Goal: Task Accomplishment & Management: Use online tool/utility

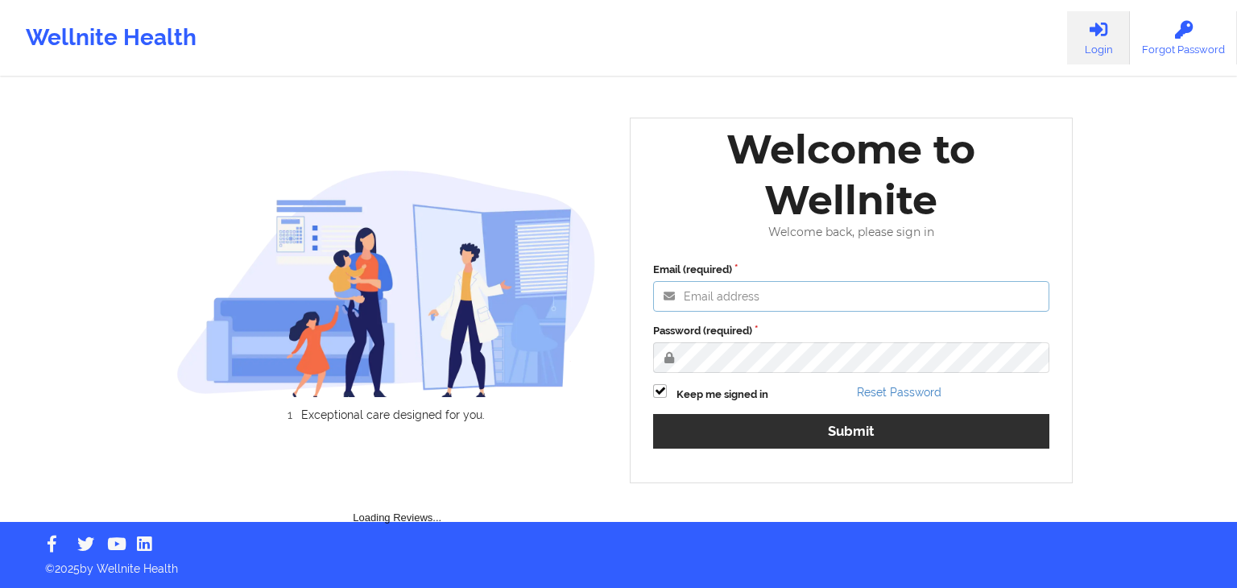
type input "russel@wellnite.com"
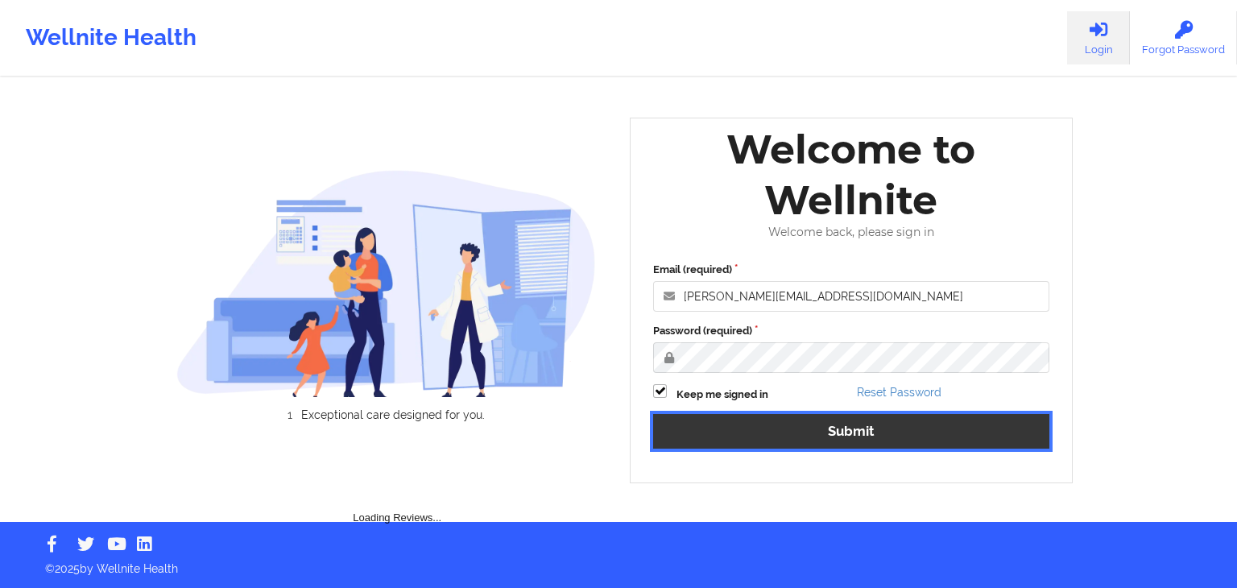
click at [891, 426] on button "Submit" at bounding box center [851, 431] width 396 height 35
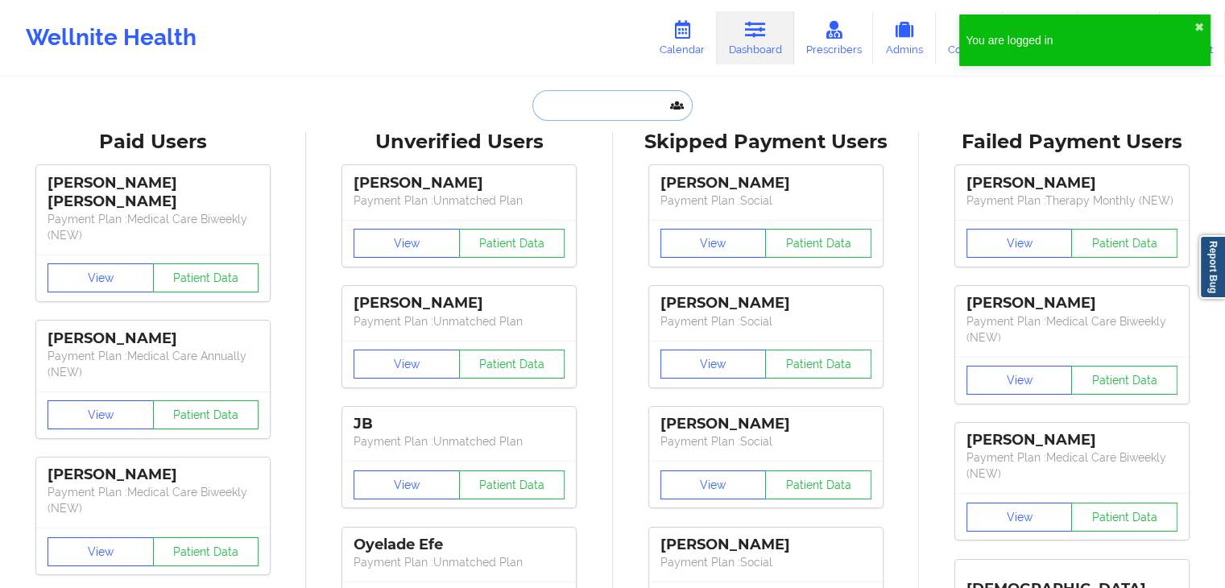
click at [594, 117] on input "text" at bounding box center [611, 105] width 159 height 31
paste input "Phoenix Holcomb"
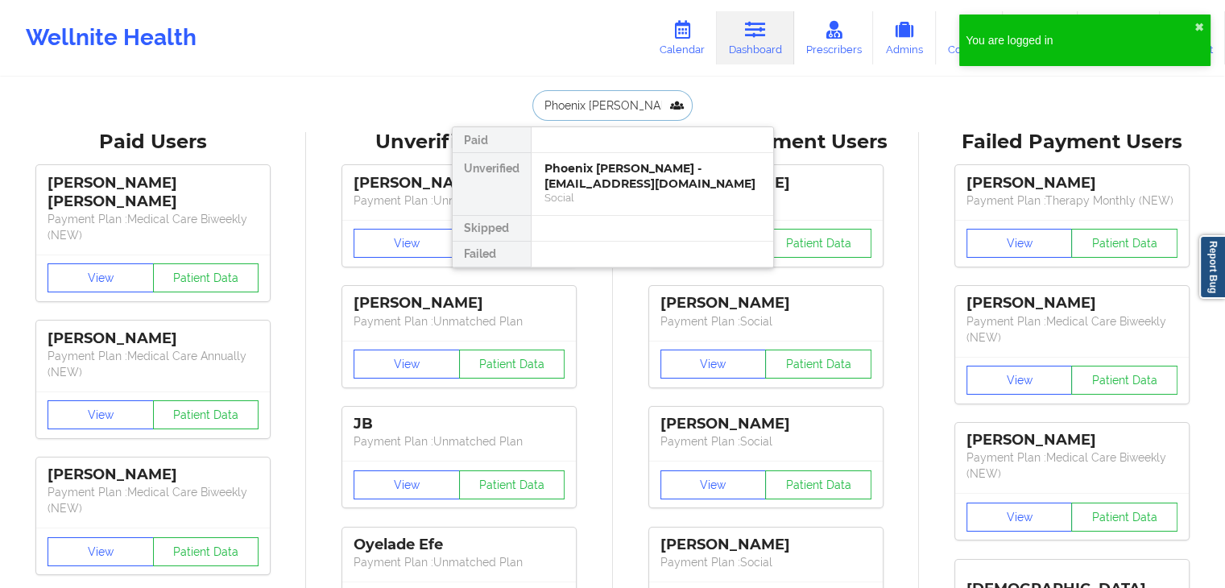
type input "Phoenix Holcomb"
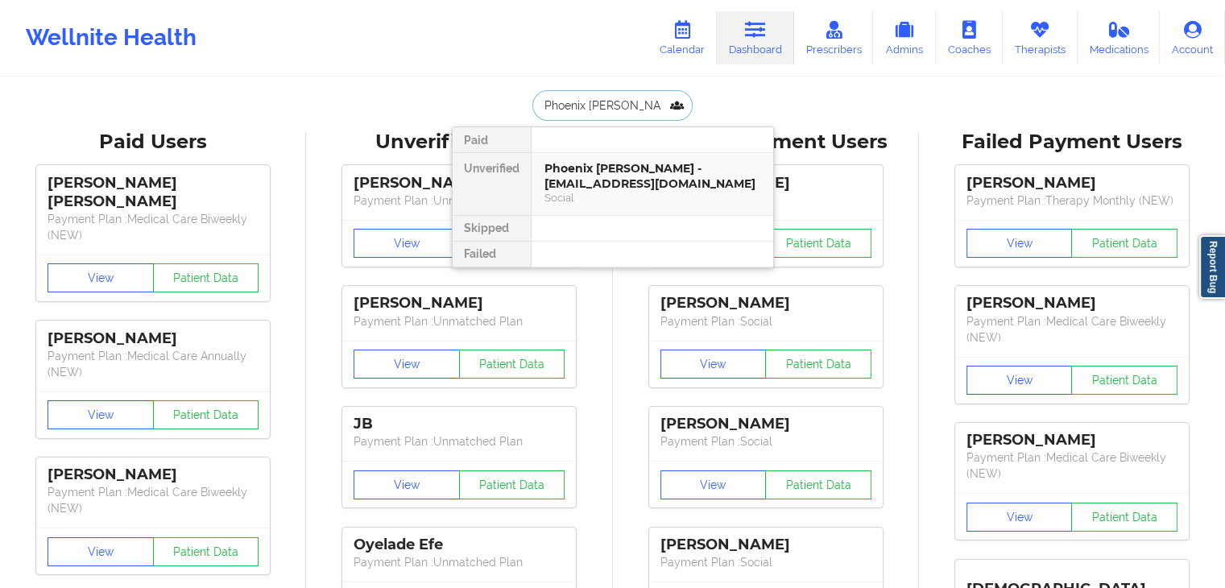
click at [708, 178] on div "Phoenix Holcomb - alholcomb0@gmail.com" at bounding box center [652, 176] width 216 height 30
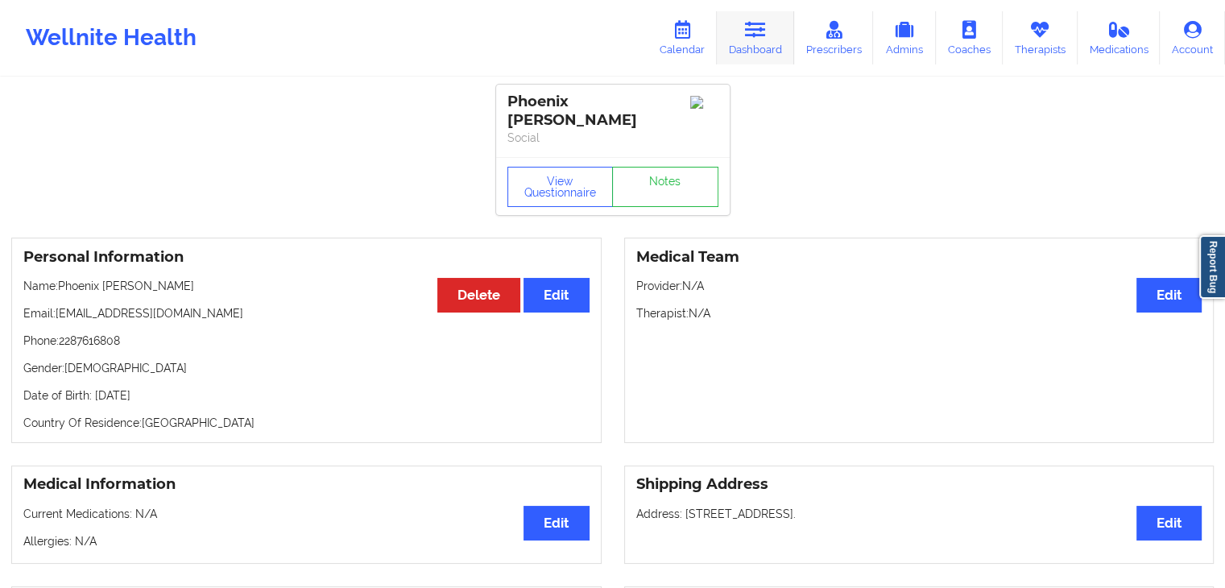
click at [760, 50] on link "Dashboard" at bounding box center [755, 37] width 77 height 53
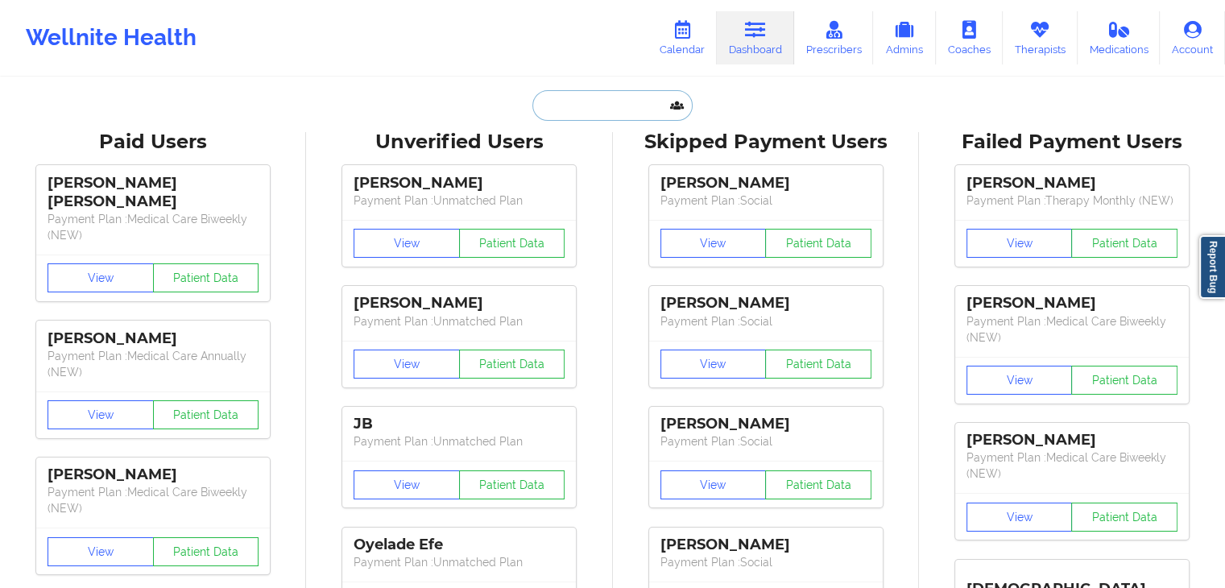
paste input "Tyler Cocek"
click at [594, 114] on input "Tyler Cocek" at bounding box center [611, 105] width 159 height 31
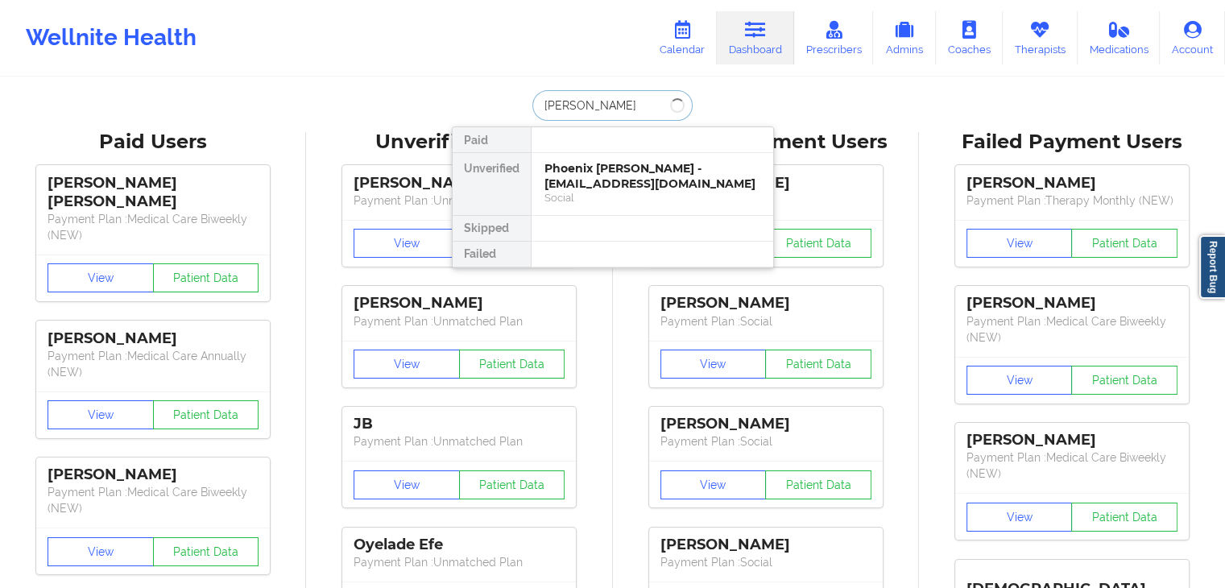
type input "Tyler Cocek"
click at [743, 216] on div at bounding box center [652, 229] width 242 height 26
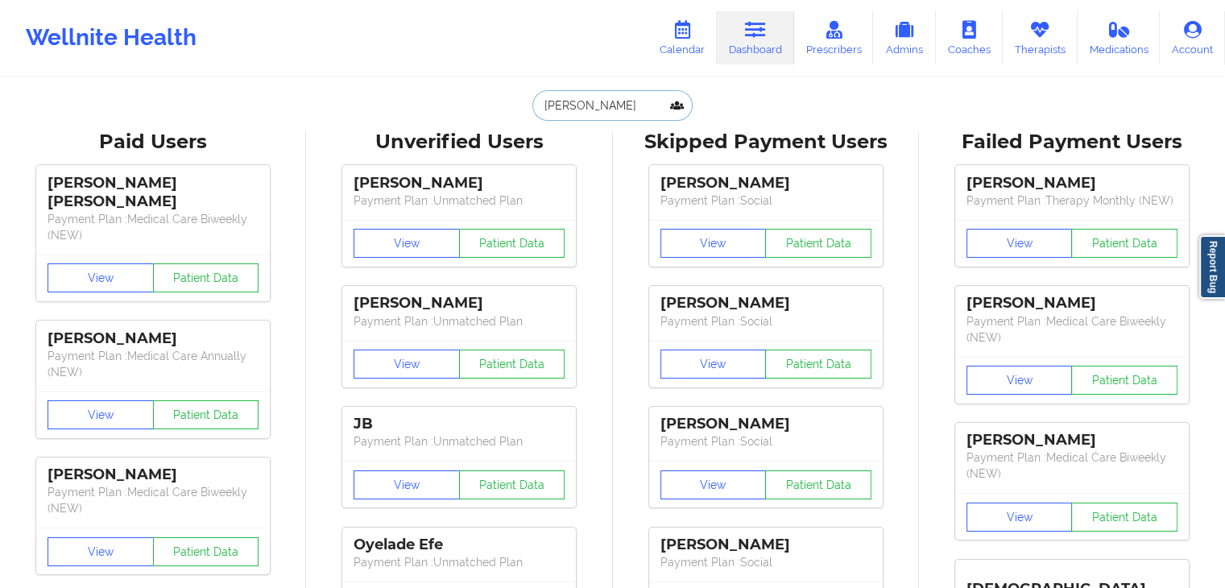
click at [608, 91] on input "Tyler Cocek" at bounding box center [611, 105] width 159 height 31
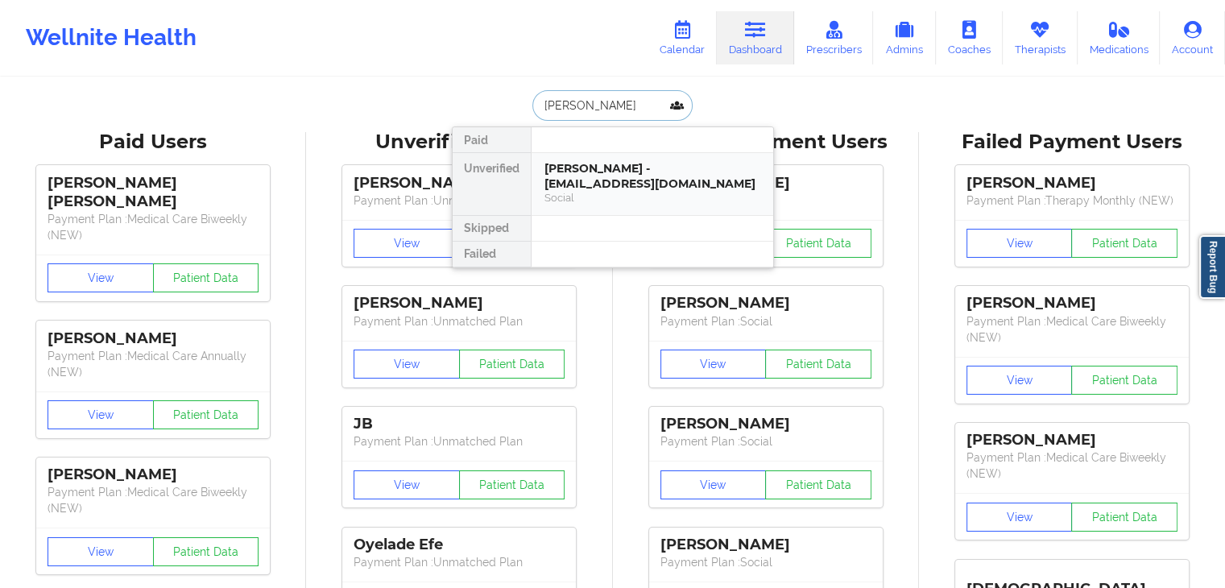
click at [596, 166] on div "Tyler Cocek - tmcocek@gmail.com" at bounding box center [652, 176] width 216 height 30
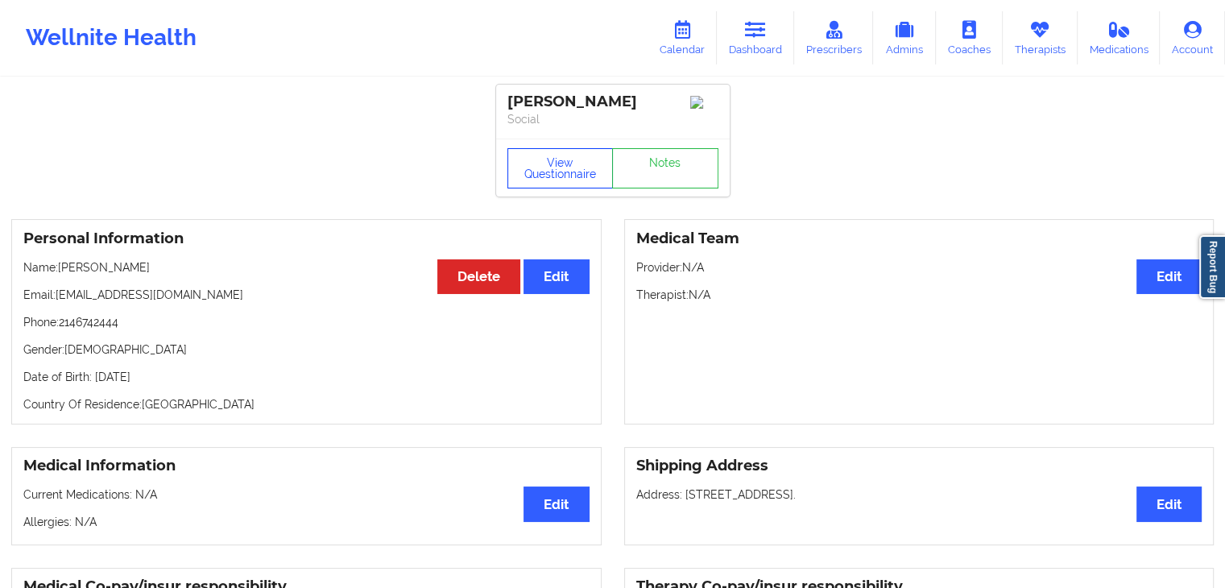
click at [573, 166] on button "View Questionnaire" at bounding box center [560, 168] width 106 height 40
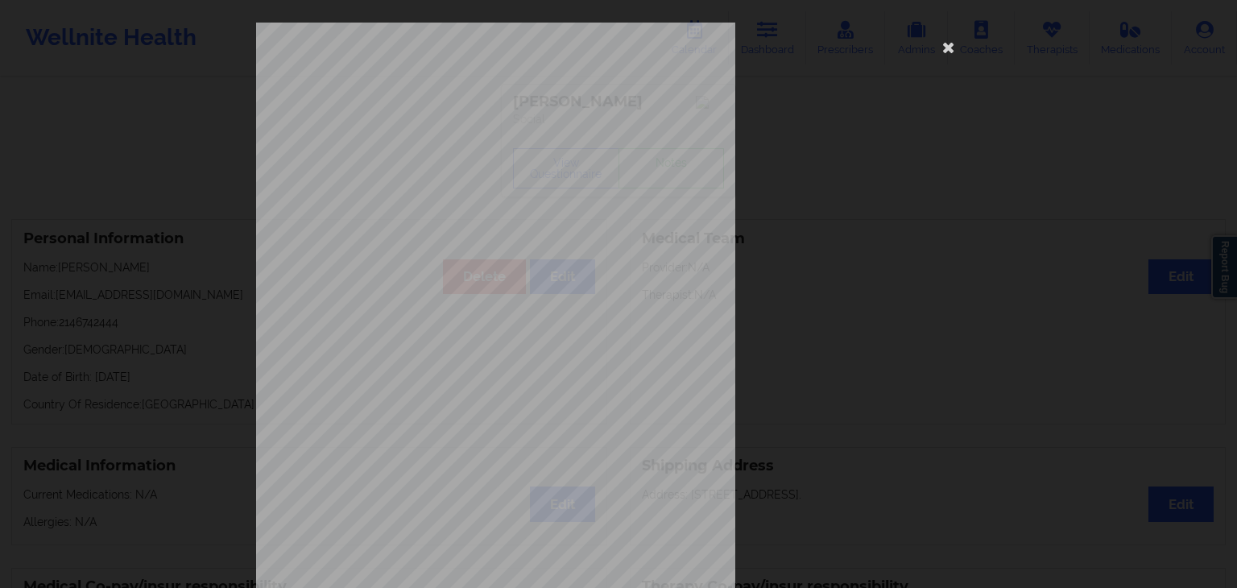
scroll to position [180, 0]
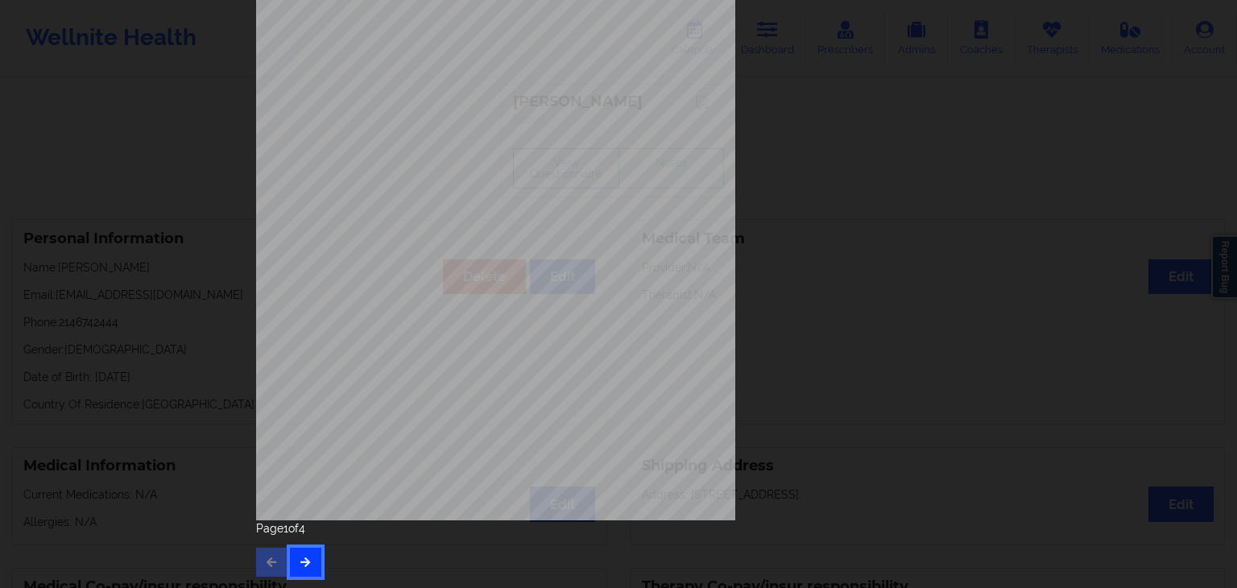
click at [300, 562] on icon "button" at bounding box center [306, 562] width 14 height 10
click at [299, 558] on icon "button" at bounding box center [306, 562] width 14 height 10
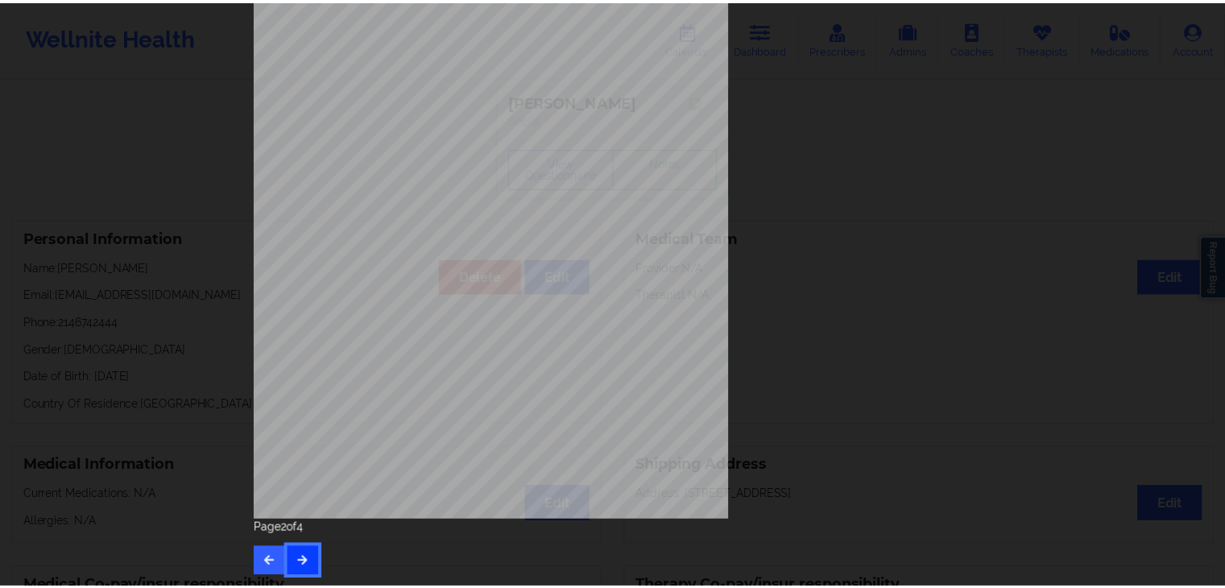
scroll to position [0, 0]
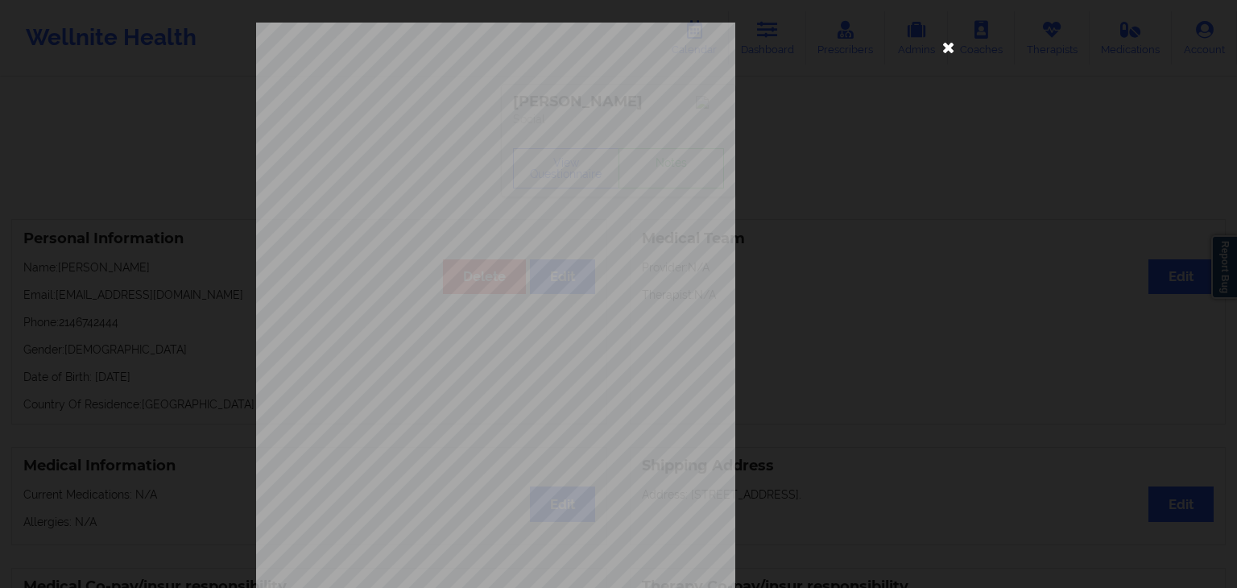
click at [942, 39] on icon at bounding box center [949, 47] width 26 height 26
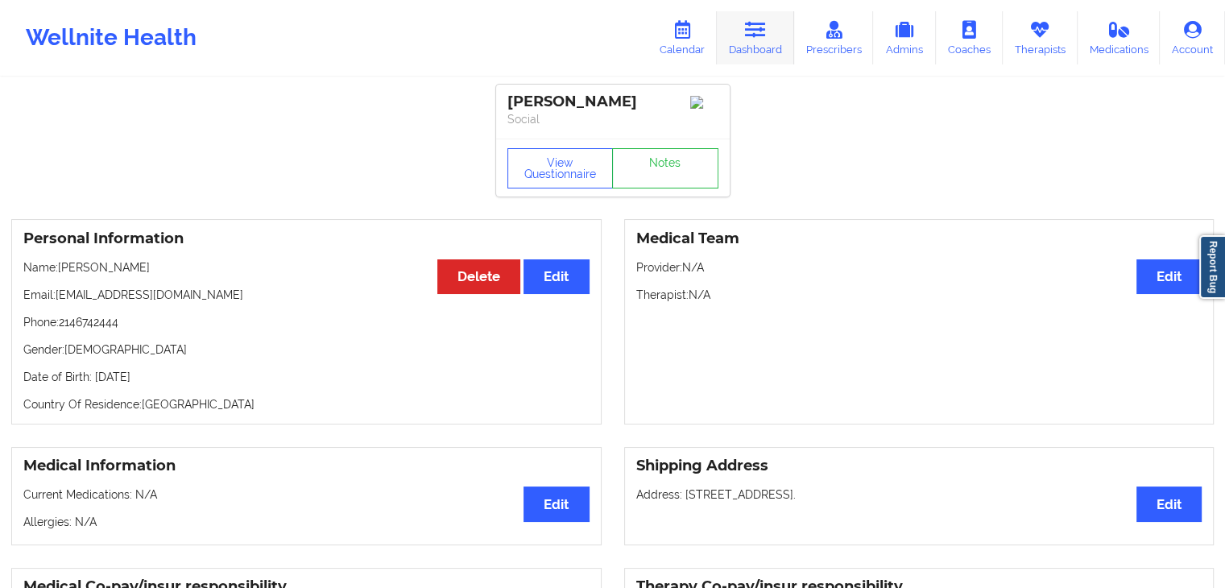
click at [758, 42] on link "Dashboard" at bounding box center [755, 37] width 77 height 53
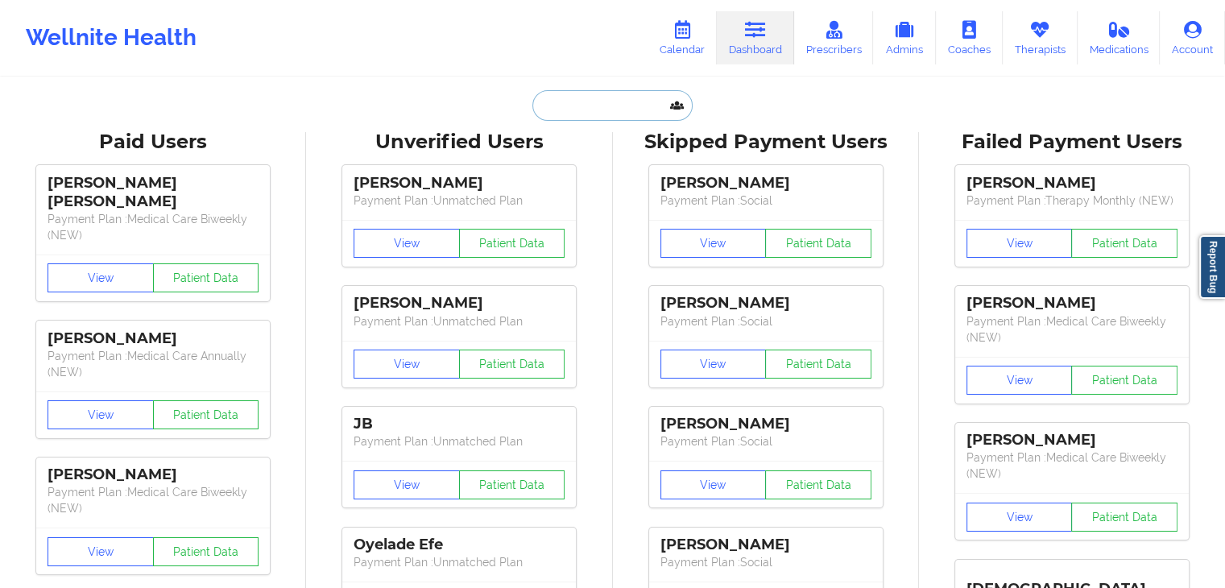
click at [603, 106] on input "text" at bounding box center [611, 105] width 159 height 31
paste input "GIBRAN GARCIA"
type input "GIBRAN GARCIA"
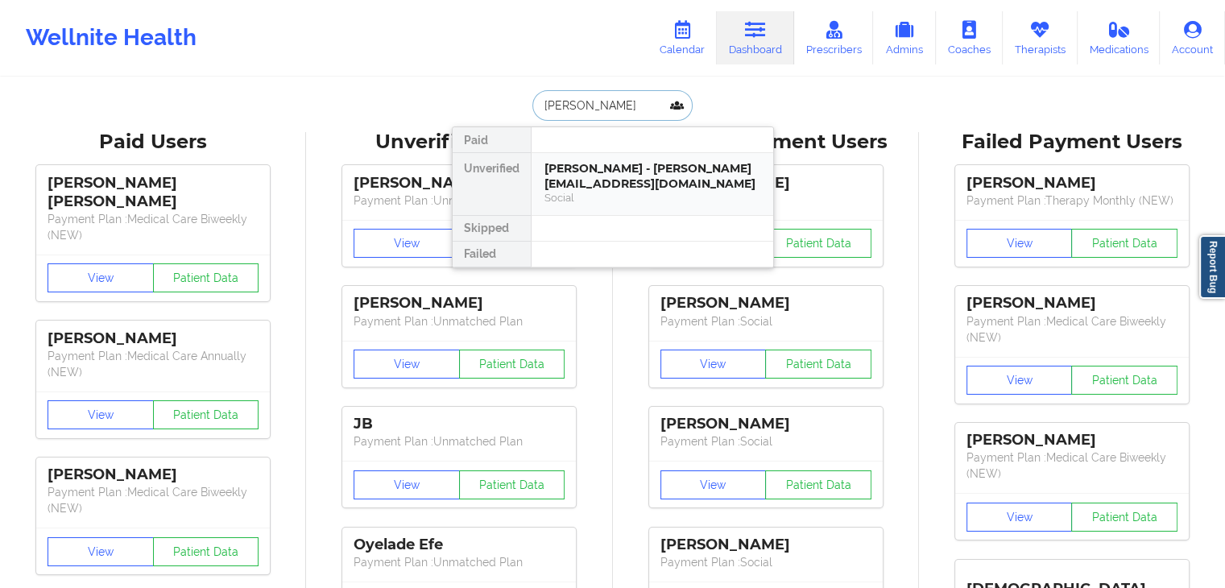
click at [705, 175] on div "GIBRAN GARCIA - gibrangarciadlr@gmail.com" at bounding box center [652, 176] width 216 height 30
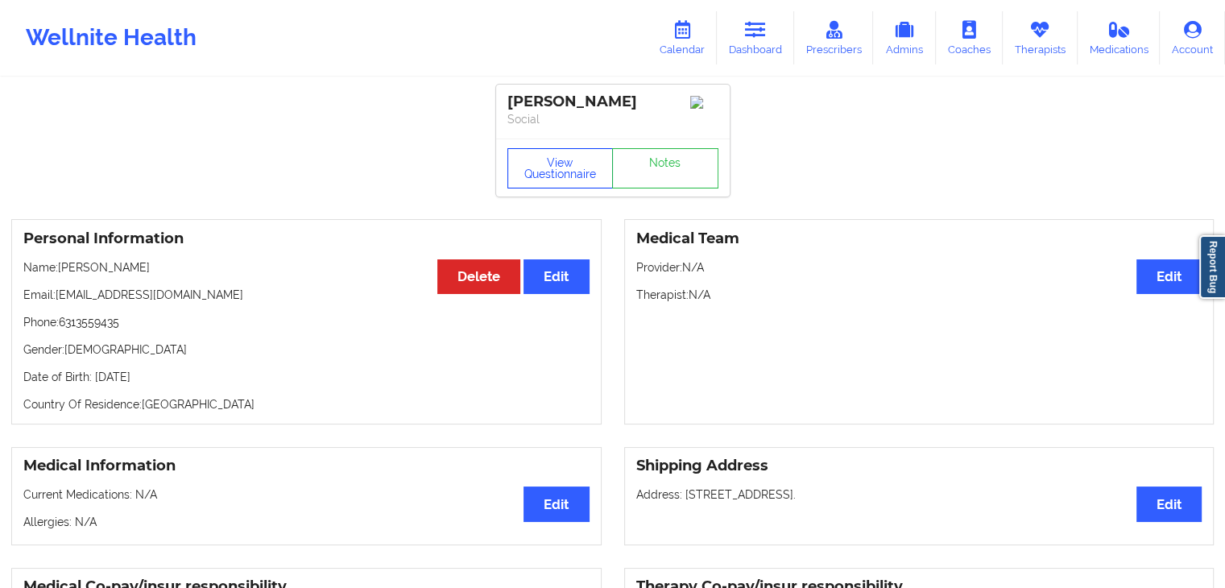
click at [569, 178] on button "View Questionnaire" at bounding box center [560, 168] width 106 height 40
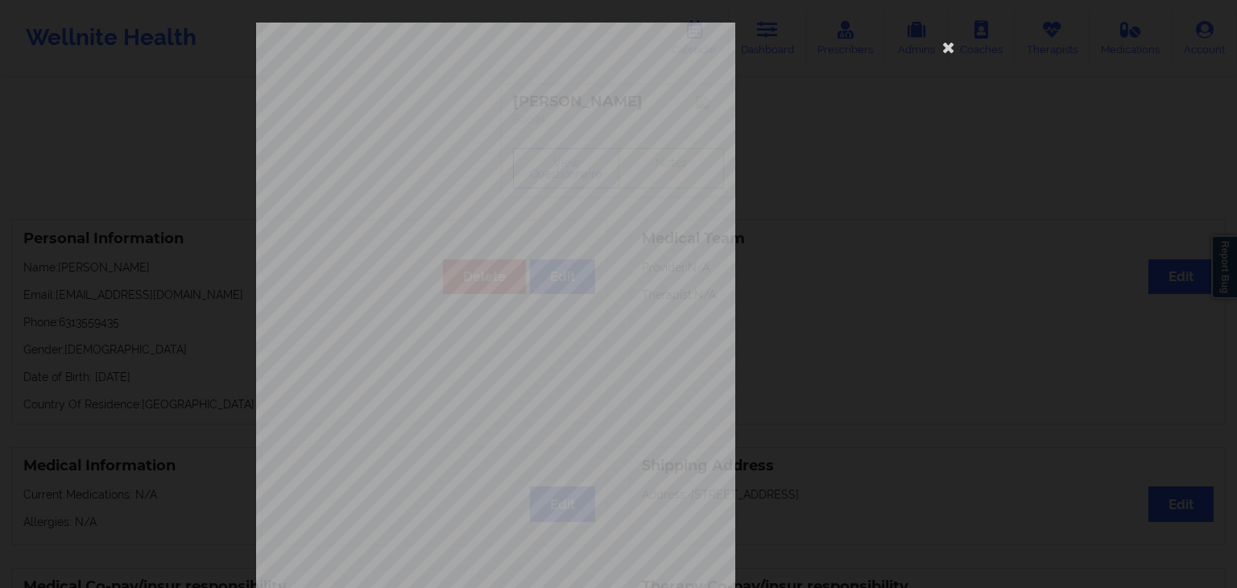
scroll to position [180, 0]
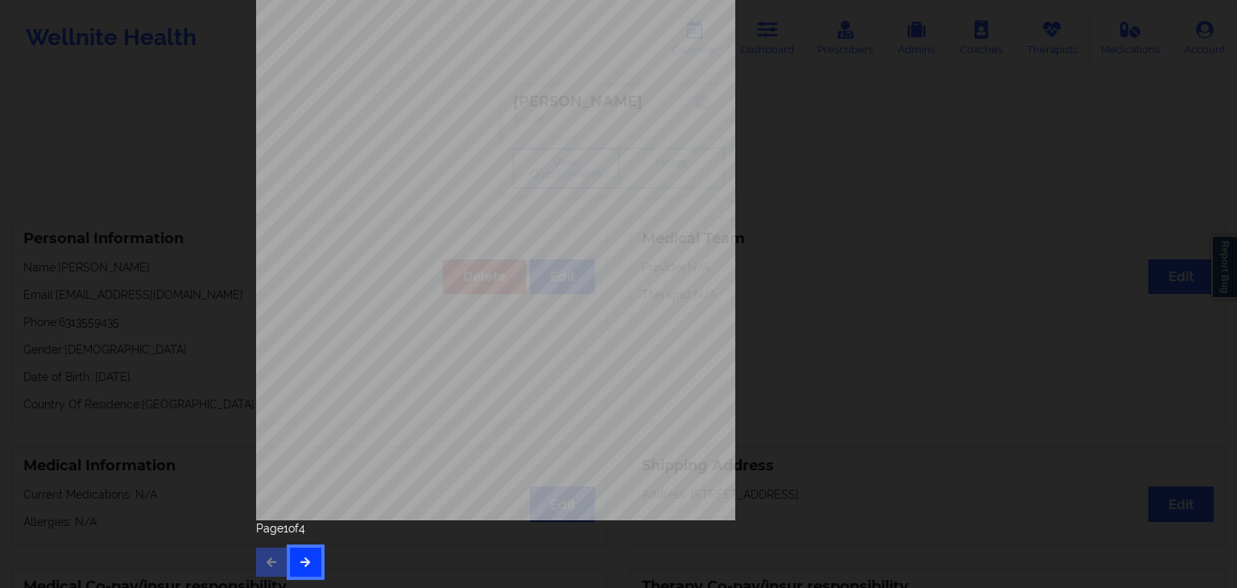
click at [300, 568] on button "button" at bounding box center [305, 562] width 31 height 29
click at [304, 557] on icon "button" at bounding box center [306, 562] width 14 height 10
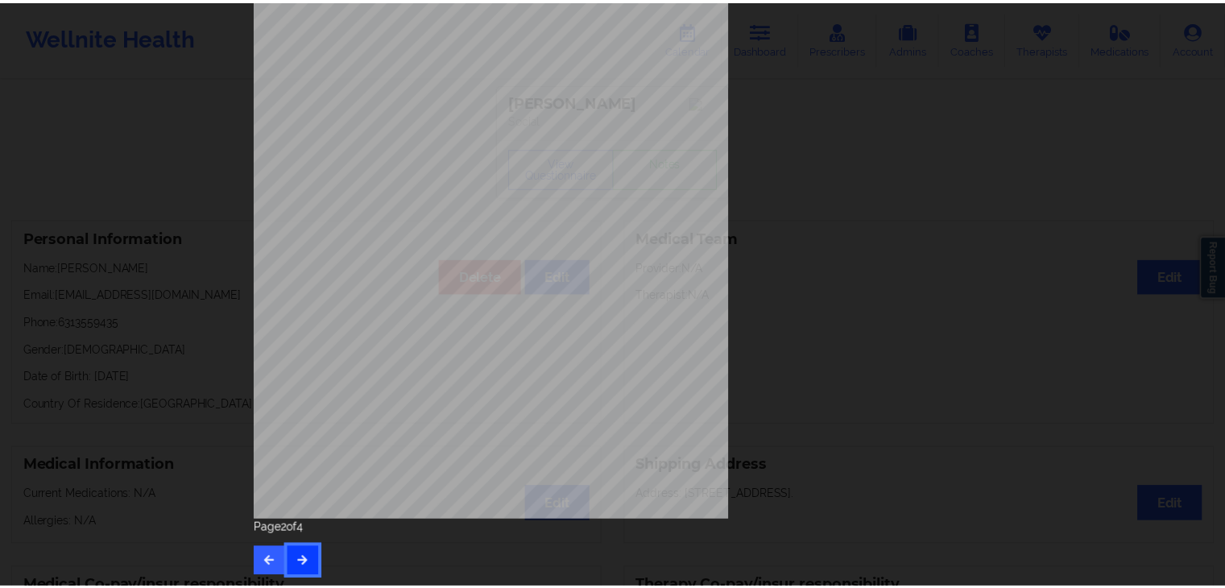
scroll to position [0, 0]
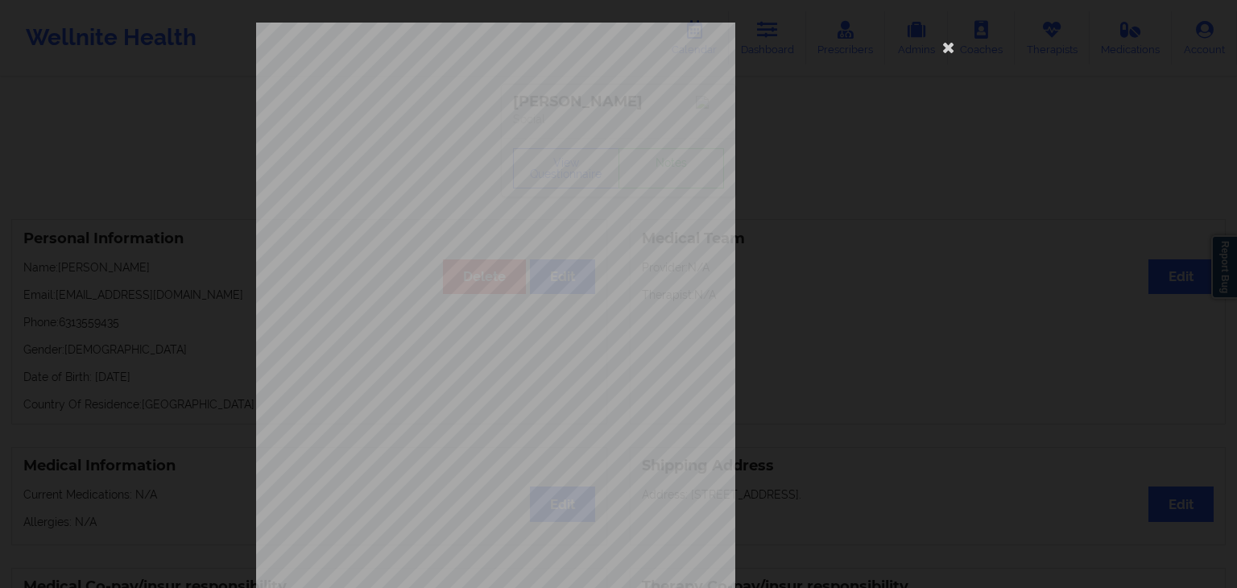
click at [931, 49] on div "This patient has not provided the type of insurance Insurance Member ID for pat…" at bounding box center [618, 362] width 725 height 678
click at [937, 50] on icon at bounding box center [949, 47] width 26 height 26
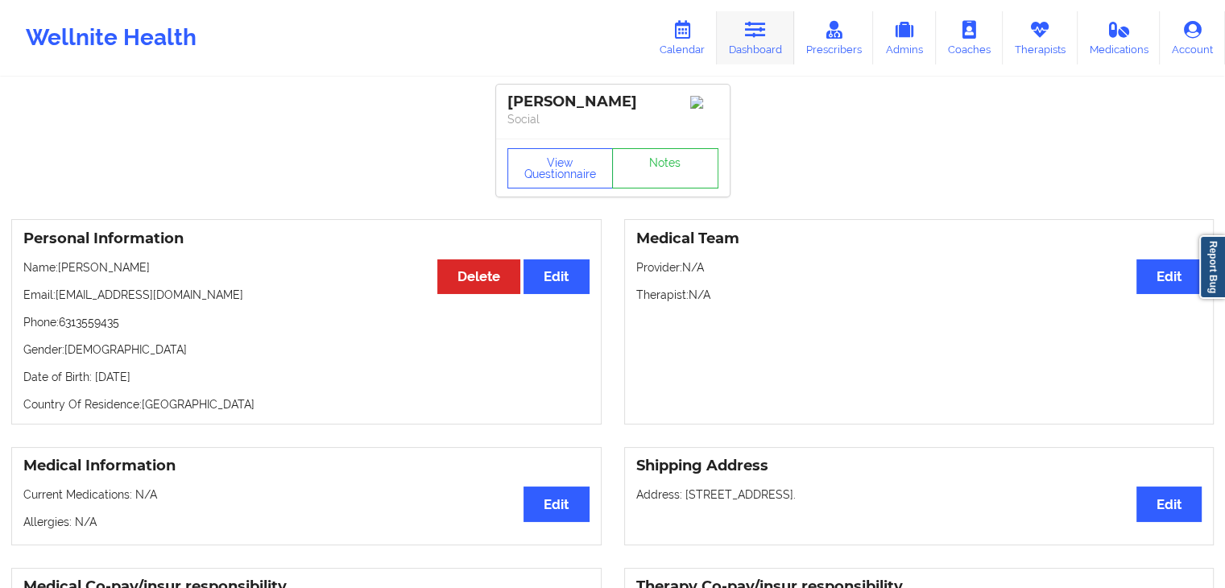
click at [765, 33] on icon at bounding box center [755, 30] width 21 height 18
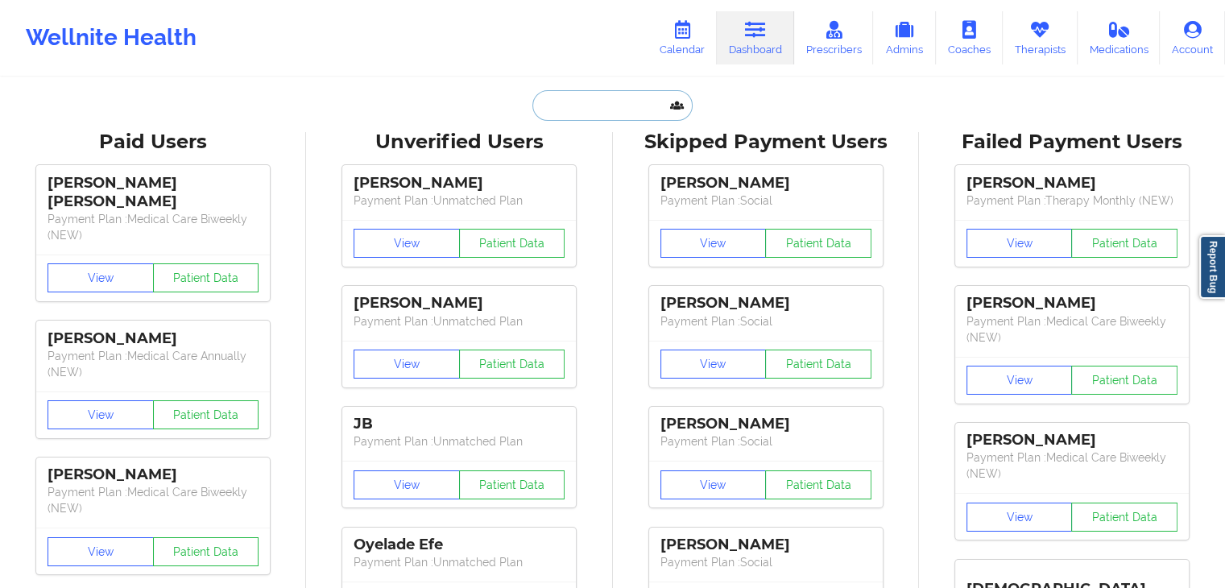
click at [577, 104] on input "text" at bounding box center [611, 105] width 159 height 31
paste input "Ruth E Gallegos Pecina"
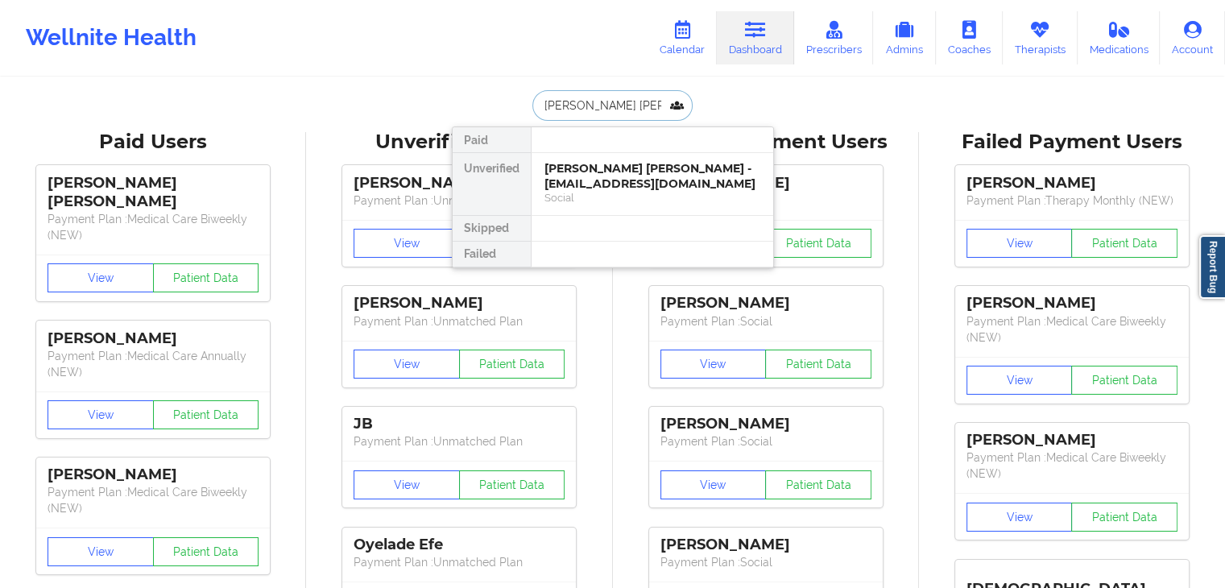
type input "Ruth E Gallegos Pecina"
click at [693, 178] on div "Ruth E Gallegos Pecina - rutheg723@gmail.com" at bounding box center [652, 176] width 216 height 30
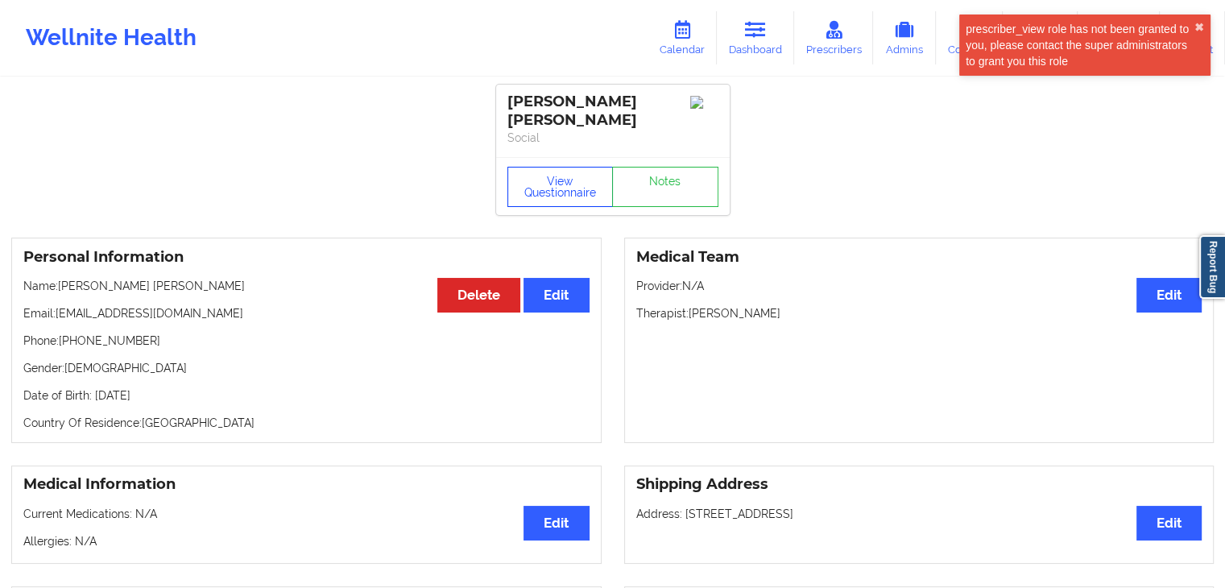
click at [558, 181] on button "View Questionnaire" at bounding box center [560, 187] width 106 height 40
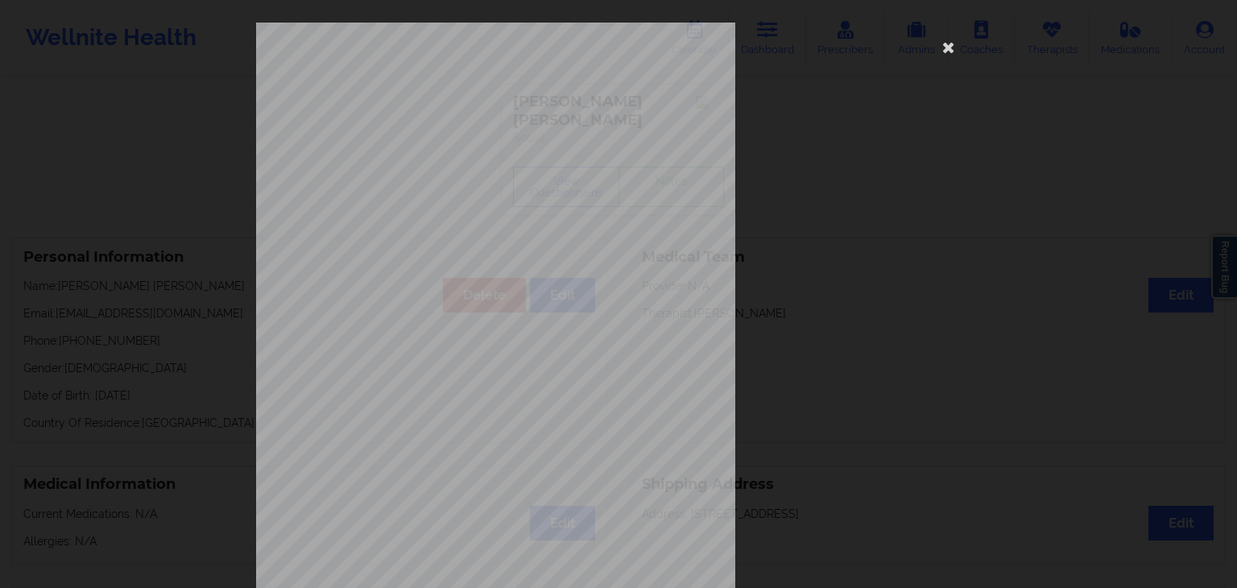
scroll to position [180, 0]
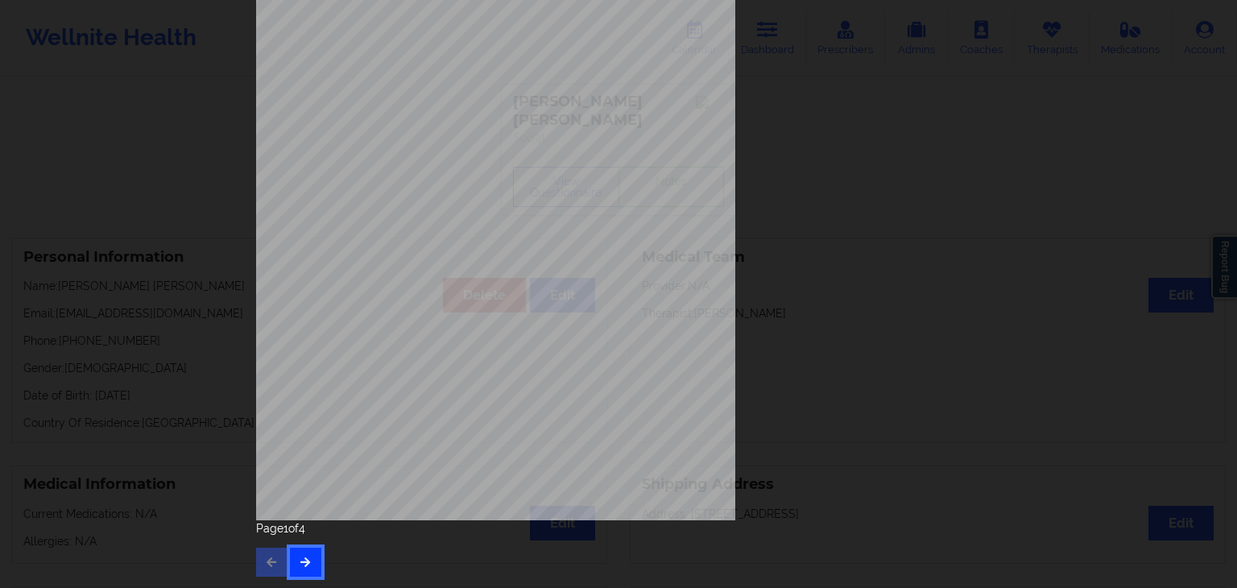
click at [308, 568] on button "button" at bounding box center [305, 562] width 31 height 29
click at [304, 570] on button "button" at bounding box center [305, 562] width 31 height 29
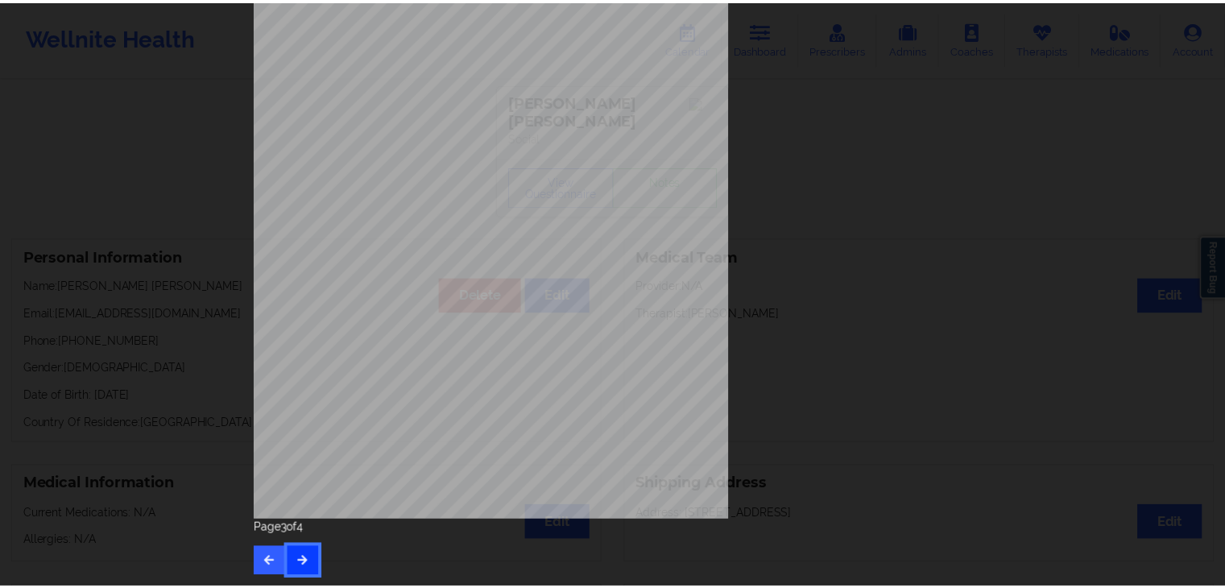
scroll to position [0, 0]
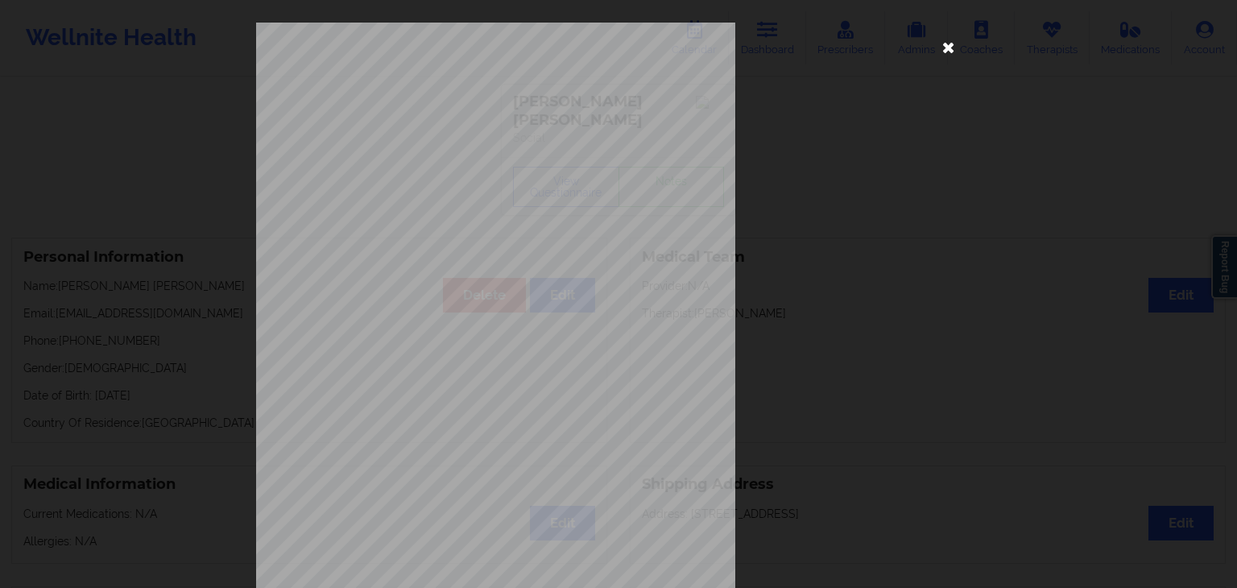
click at [940, 43] on icon at bounding box center [949, 47] width 26 height 26
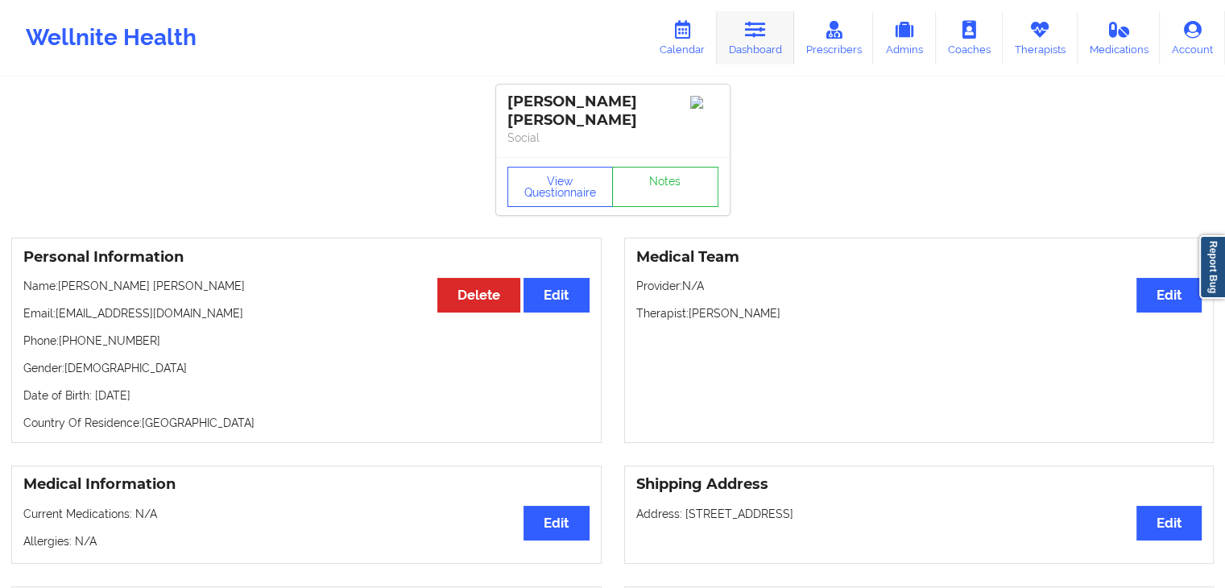
click at [769, 50] on link "Dashboard" at bounding box center [755, 37] width 77 height 53
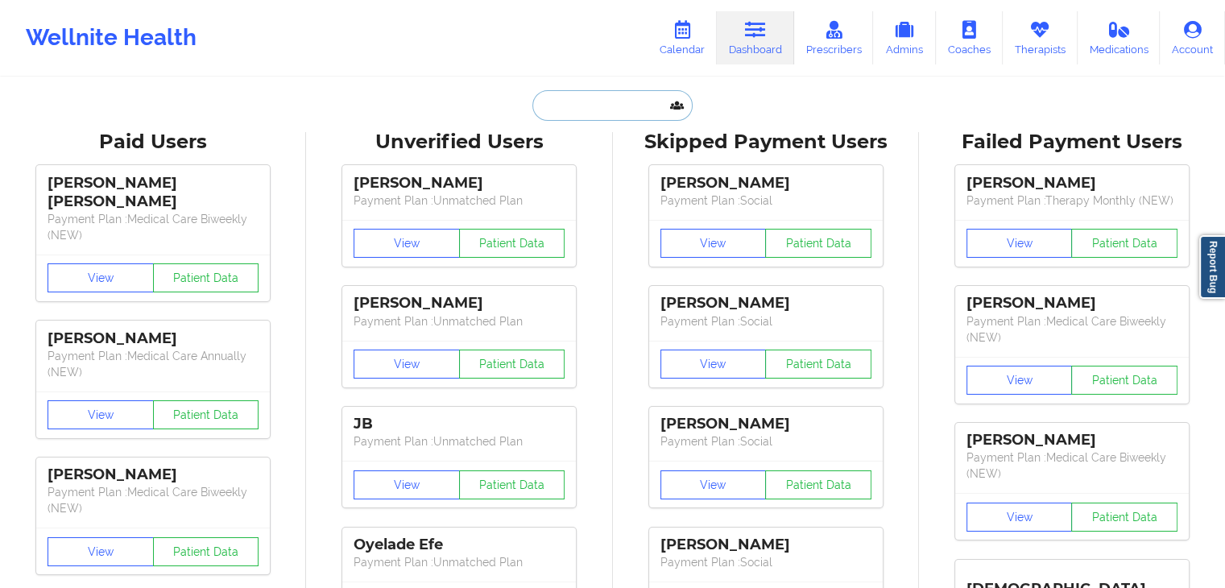
click at [588, 105] on input "text" at bounding box center [611, 105] width 159 height 31
paste input "Terri Brown"
type input "Terri Brown"
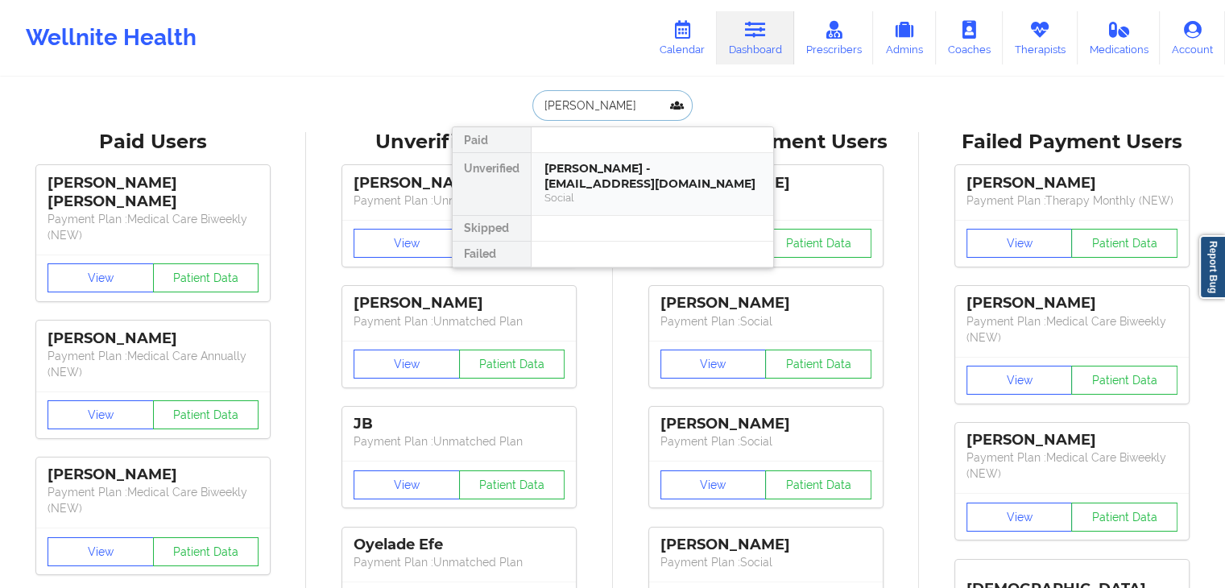
click at [712, 175] on div "Terri Brown - tlbrown8806@gmail.com" at bounding box center [652, 176] width 216 height 30
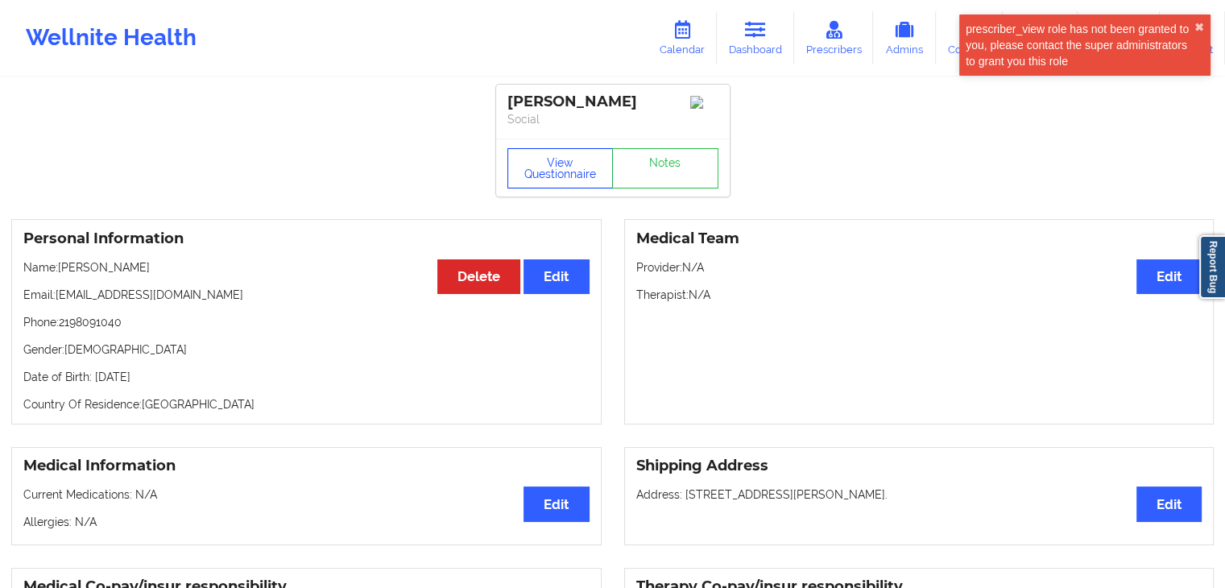
click at [548, 175] on button "View Questionnaire" at bounding box center [560, 168] width 106 height 40
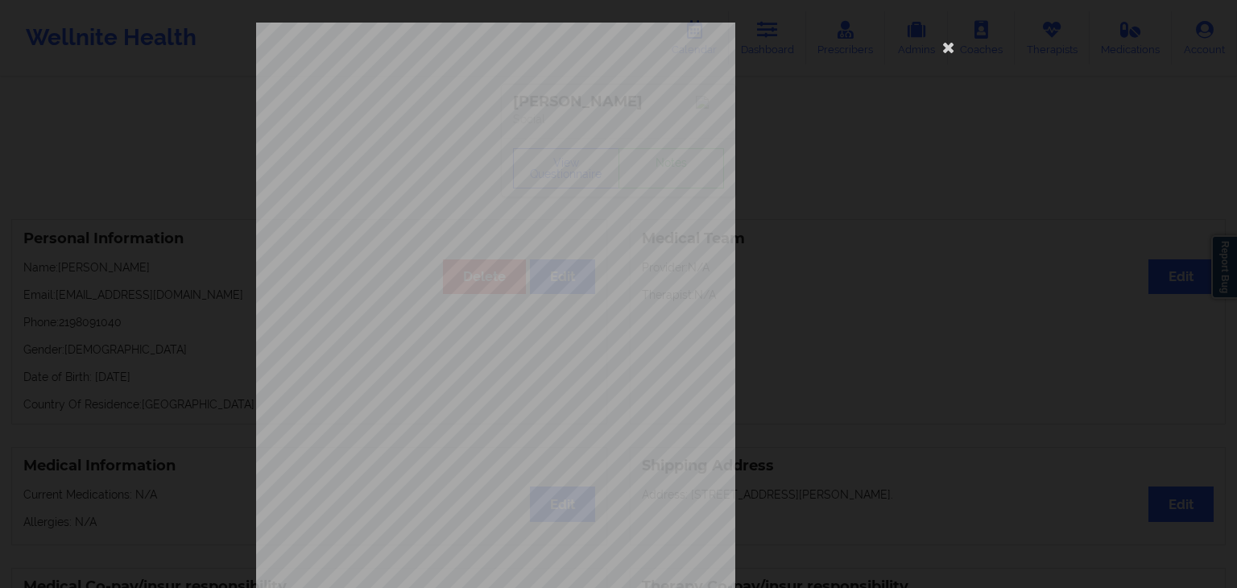
scroll to position [180, 0]
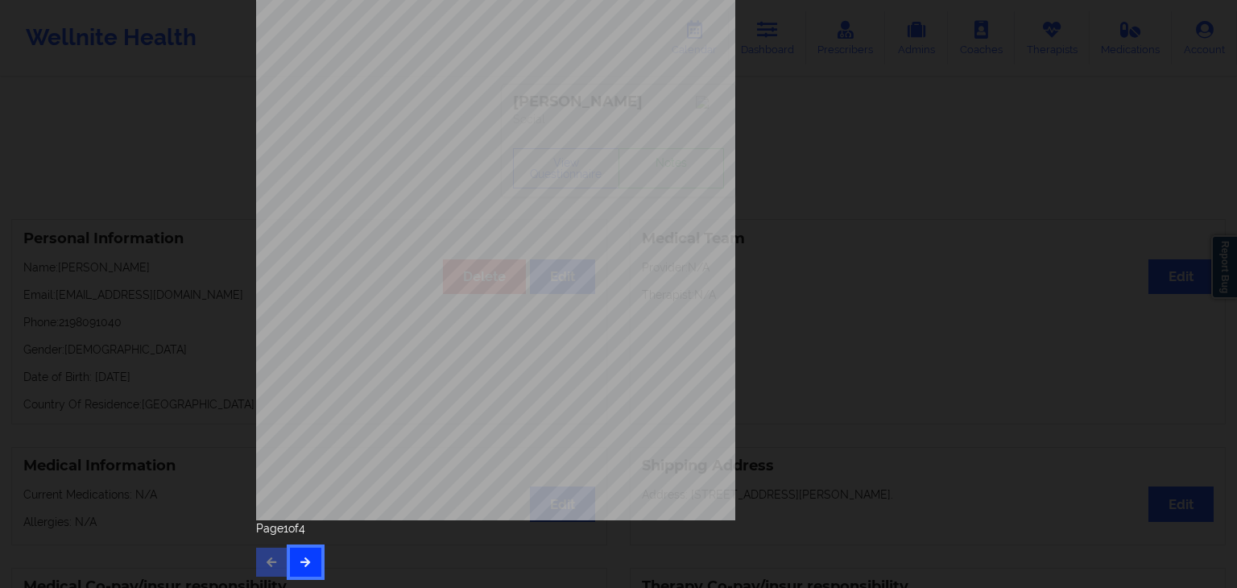
click at [308, 564] on icon "button" at bounding box center [306, 562] width 14 height 10
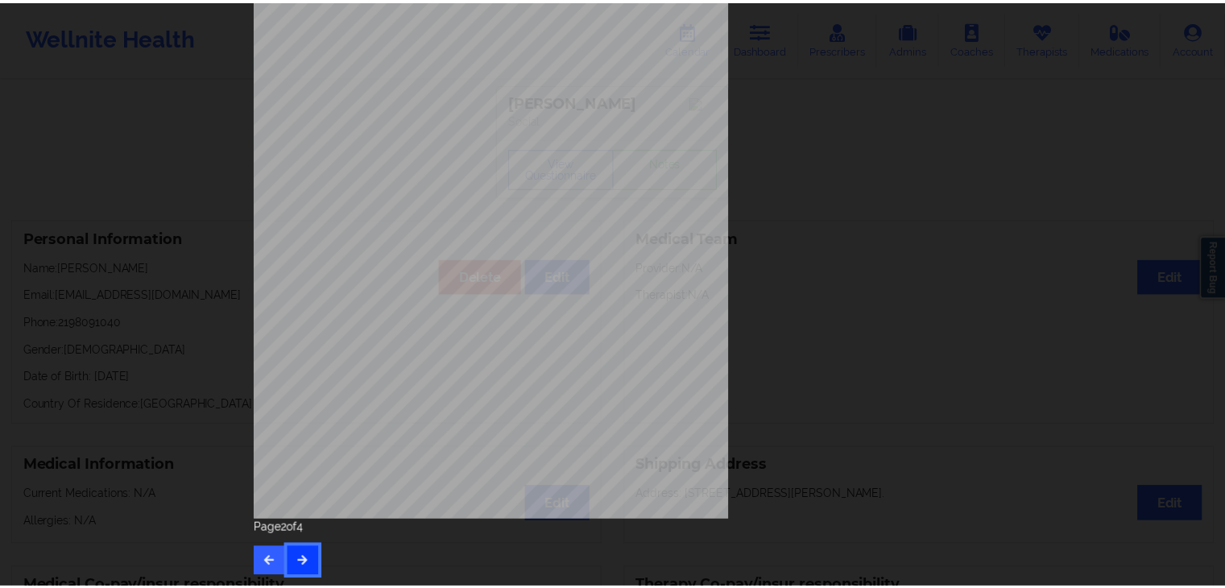
scroll to position [0, 0]
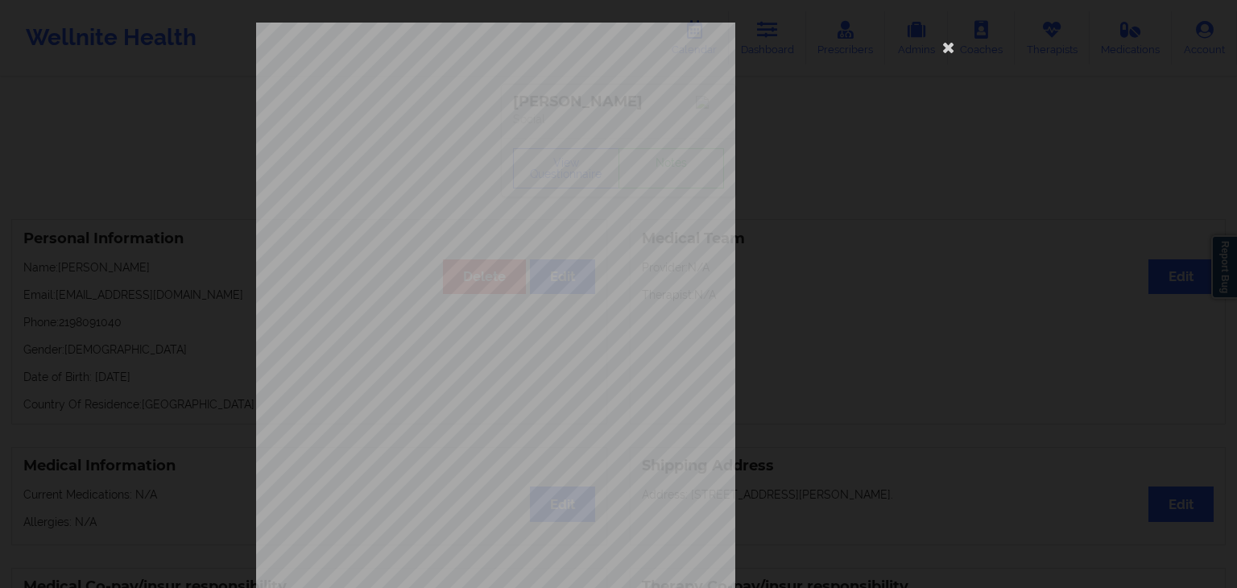
click at [929, 39] on div "This patient has not provided the type of insurance Insurance Member ID for pat…" at bounding box center [618, 362] width 725 height 678
click at [936, 42] on icon at bounding box center [949, 47] width 26 height 26
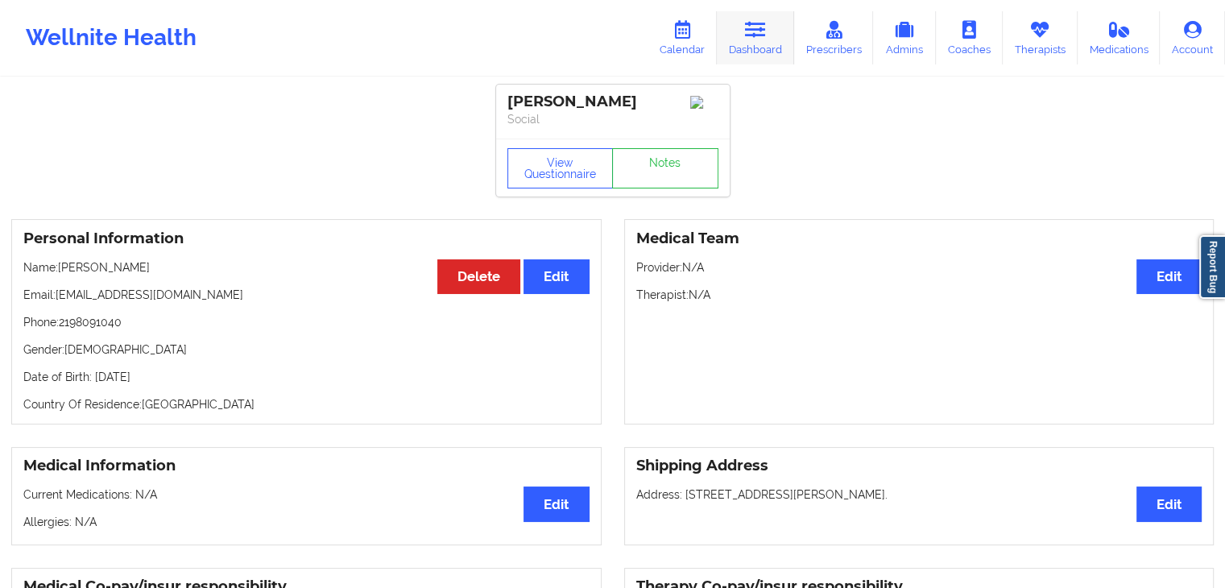
click at [762, 33] on icon at bounding box center [755, 30] width 21 height 18
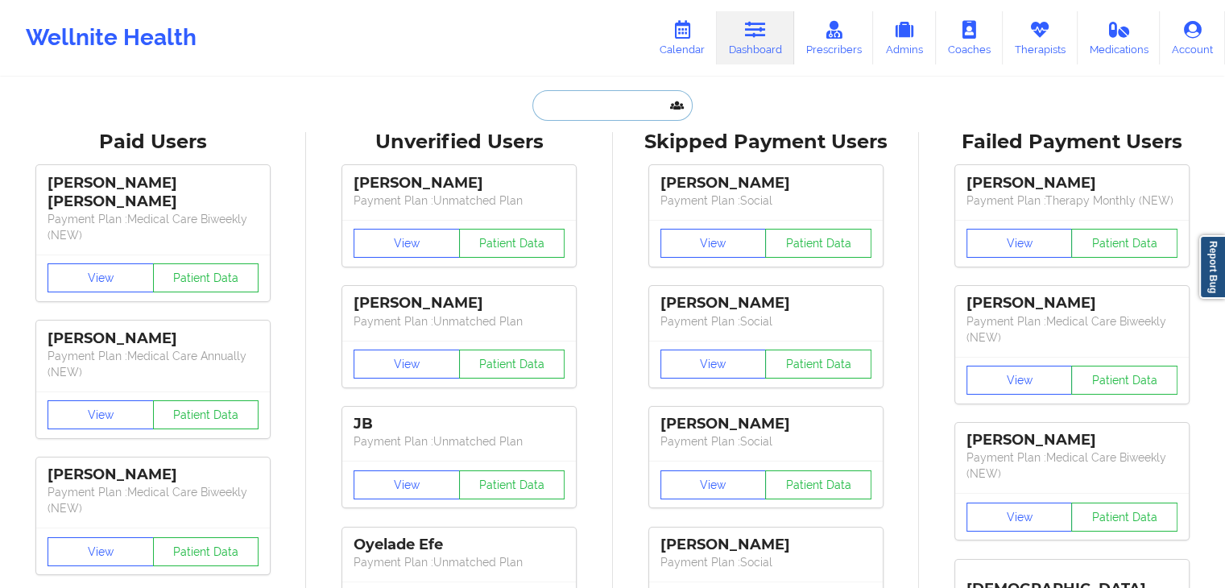
click at [567, 108] on input "text" at bounding box center [611, 105] width 159 height 31
paste input "Jordan R Kalinsky"
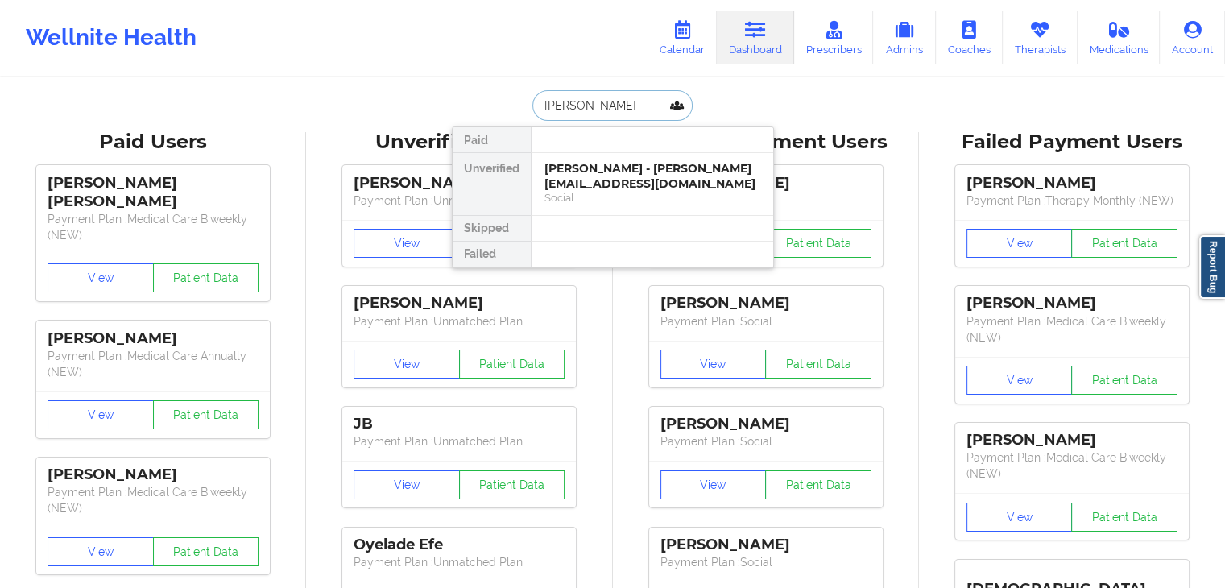
type input "Jordan R Kalinsky"
click at [718, 178] on div "Jordan R Kalinsky - jrkalinsky@gmail.com" at bounding box center [652, 176] width 216 height 30
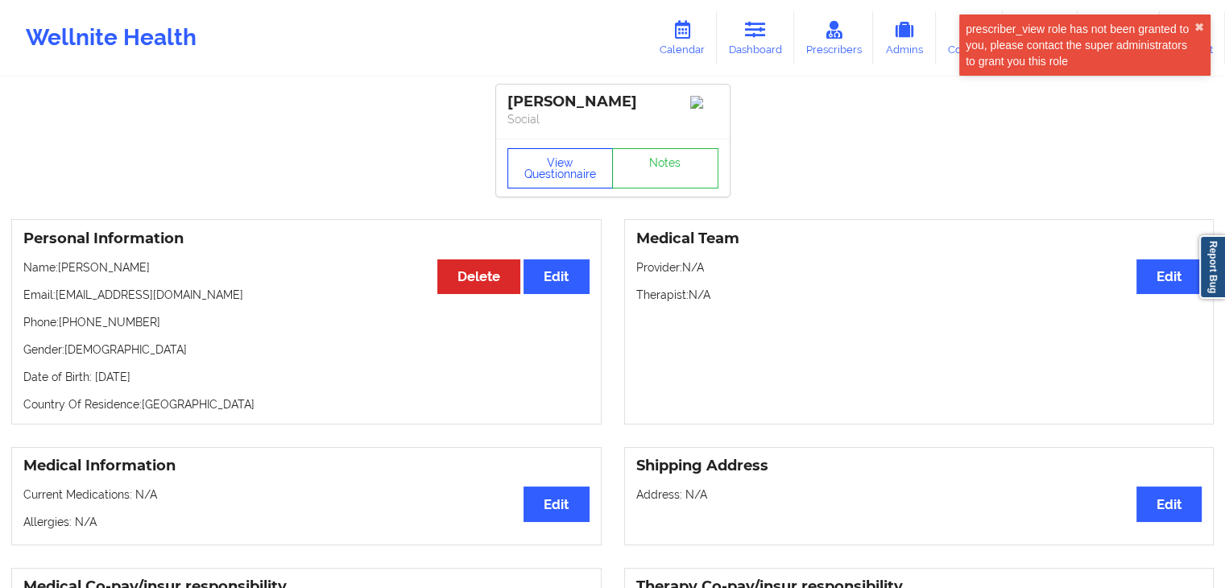
click at [569, 172] on button "View Questionnaire" at bounding box center [560, 168] width 106 height 40
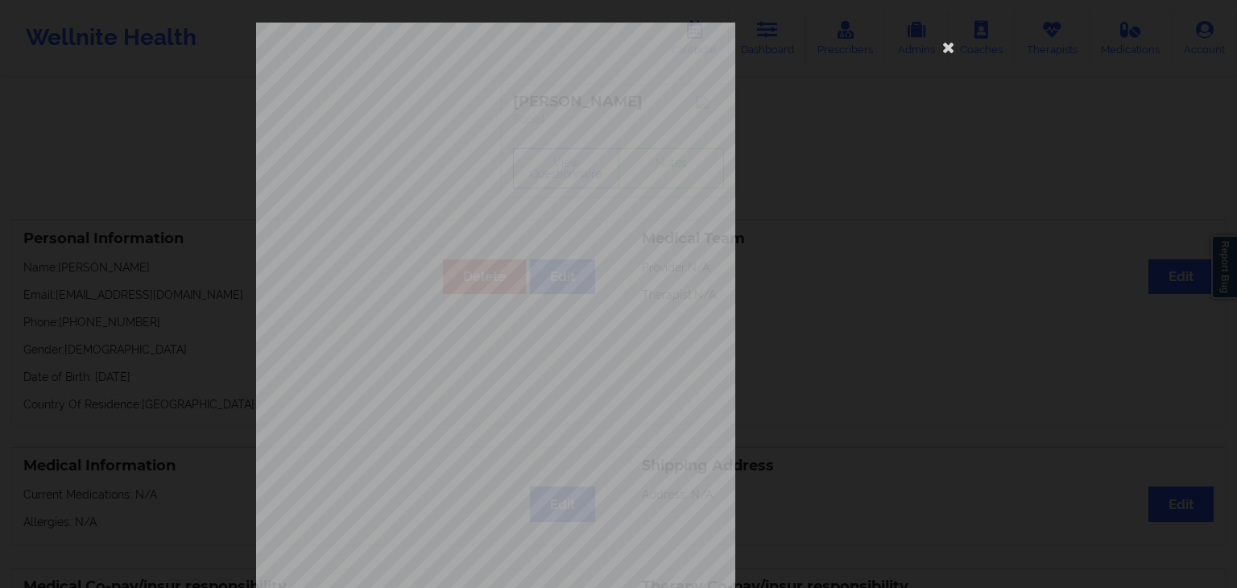
scroll to position [180, 0]
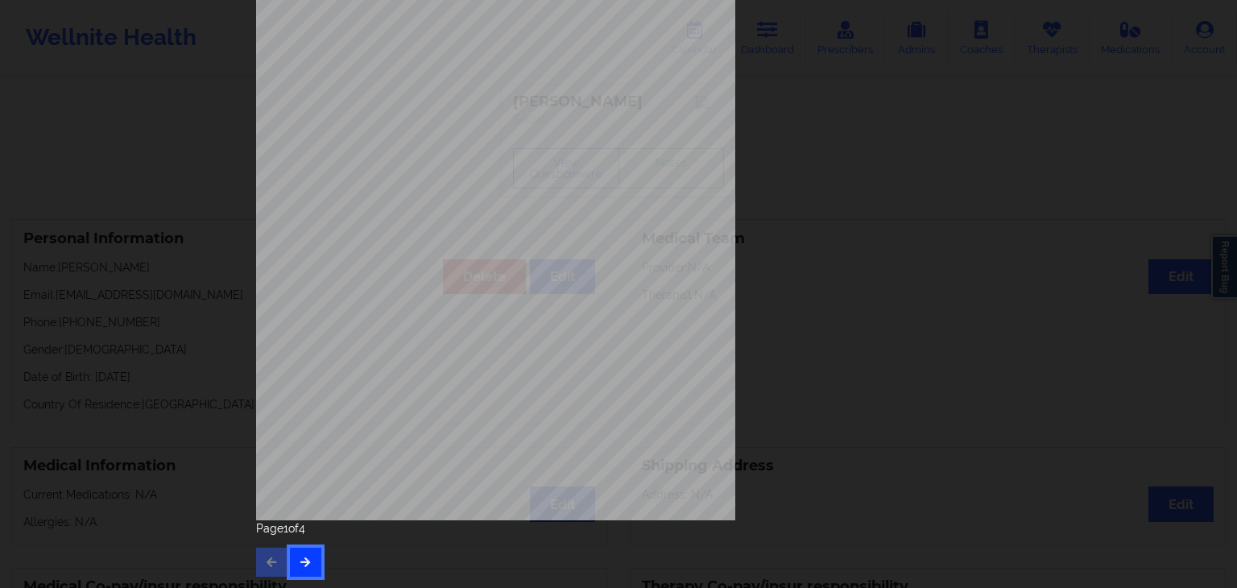
click at [306, 558] on icon "button" at bounding box center [306, 562] width 14 height 10
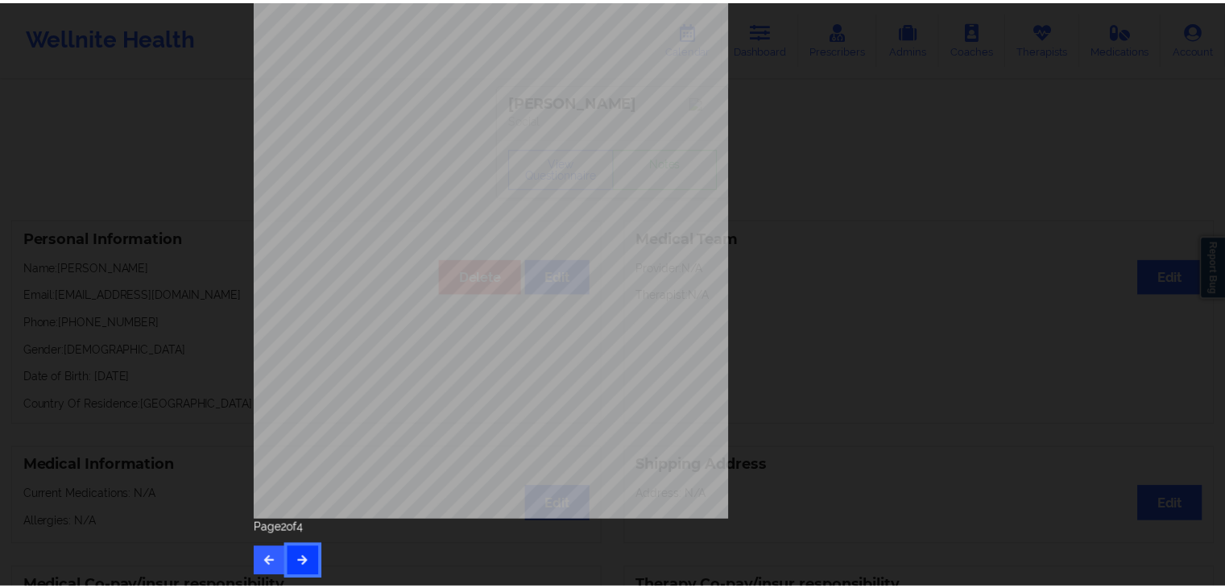
scroll to position [0, 0]
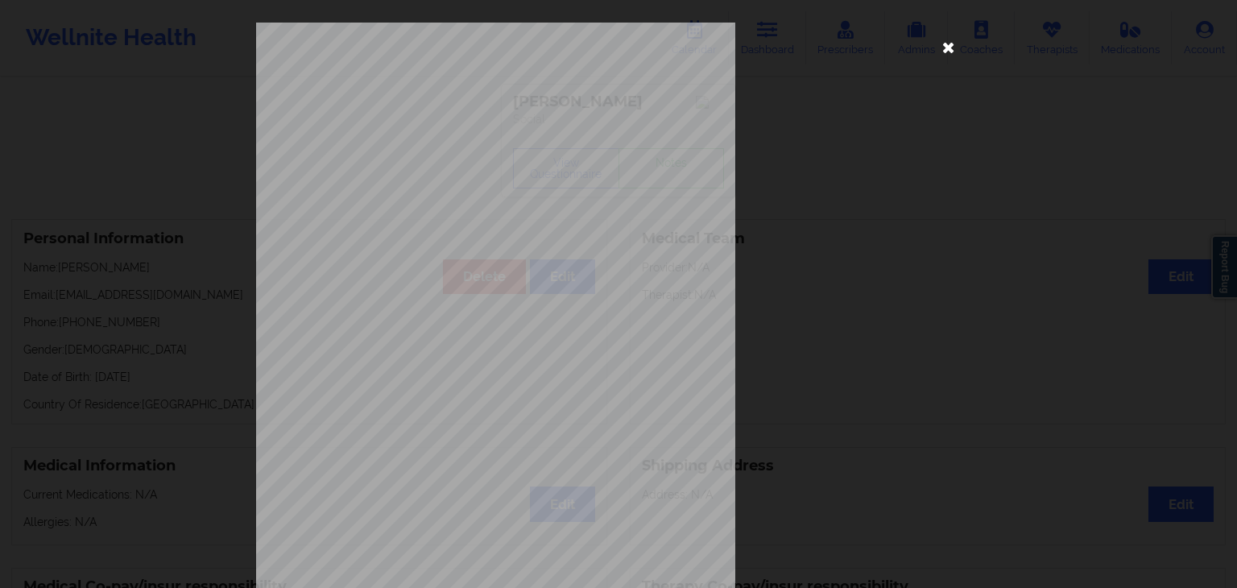
click at [941, 43] on icon at bounding box center [949, 47] width 26 height 26
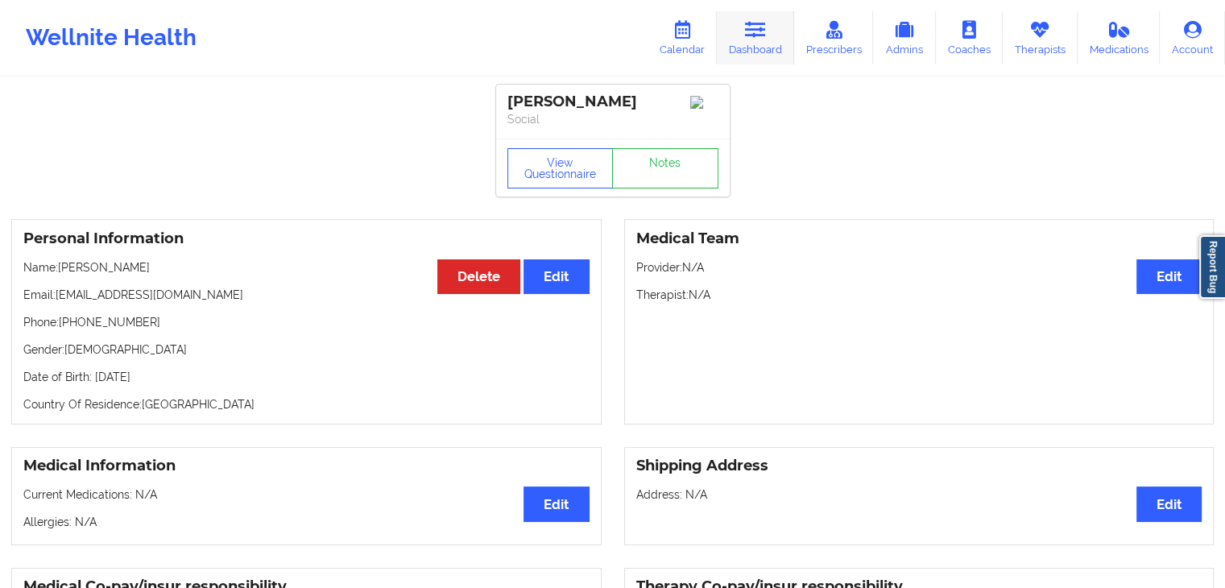
click at [749, 31] on icon at bounding box center [755, 30] width 21 height 18
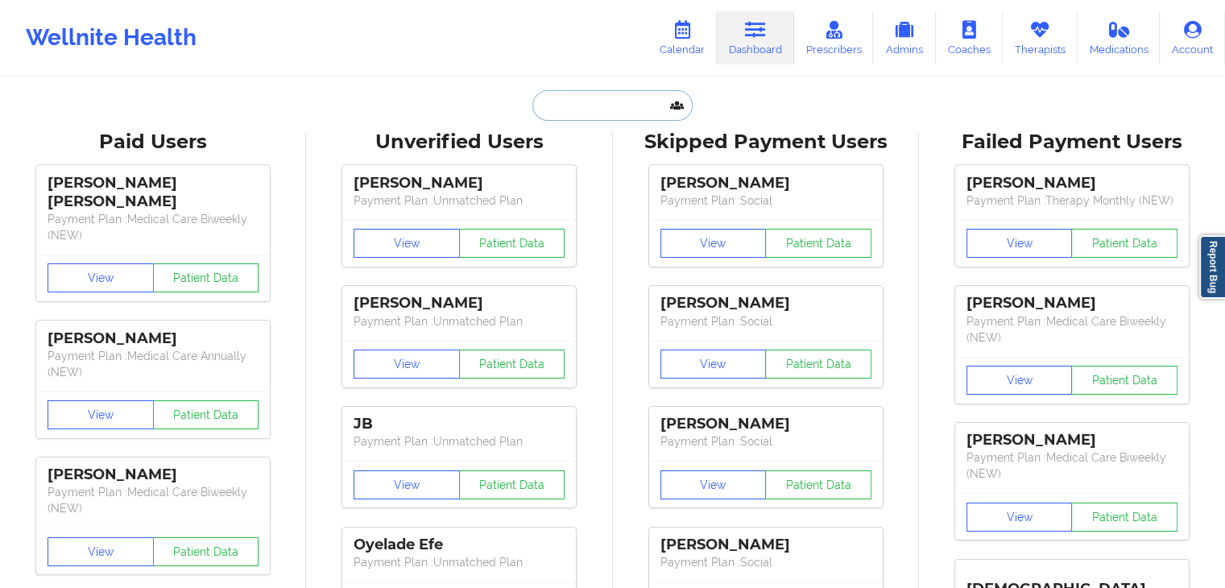
click at [574, 112] on input "text" at bounding box center [611, 105] width 159 height 31
paste input "Yesenia Felipe"
type input "Yesenia Felipe"
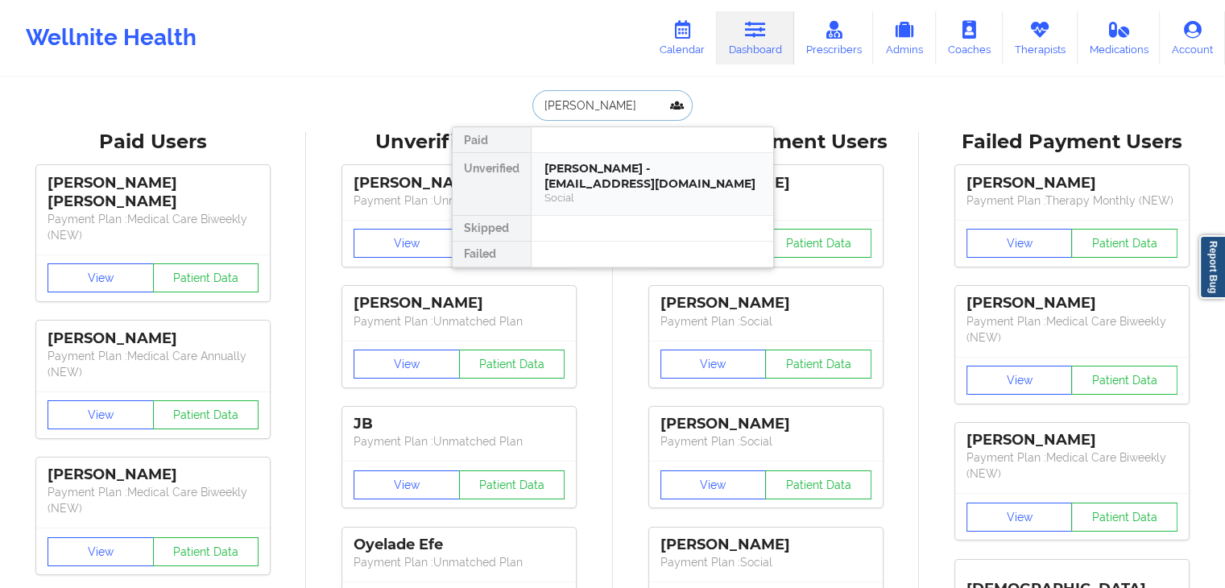
click at [710, 175] on div "Yesenia Felipe - bitawoof@yahoo.com" at bounding box center [652, 176] width 216 height 30
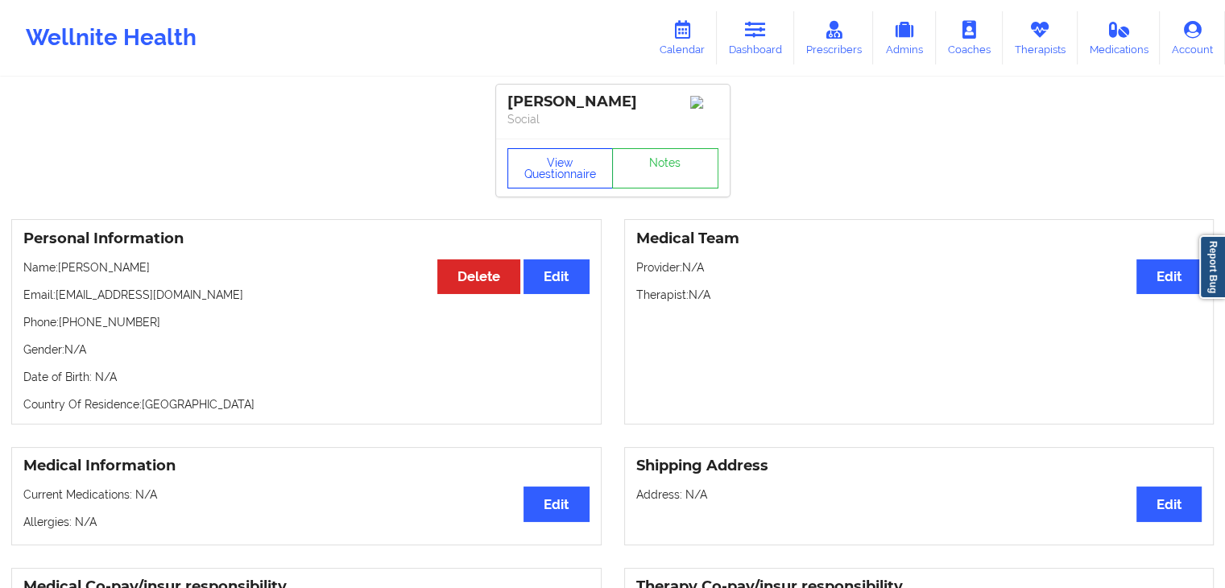
click at [581, 168] on button "View Questionnaire" at bounding box center [560, 168] width 106 height 40
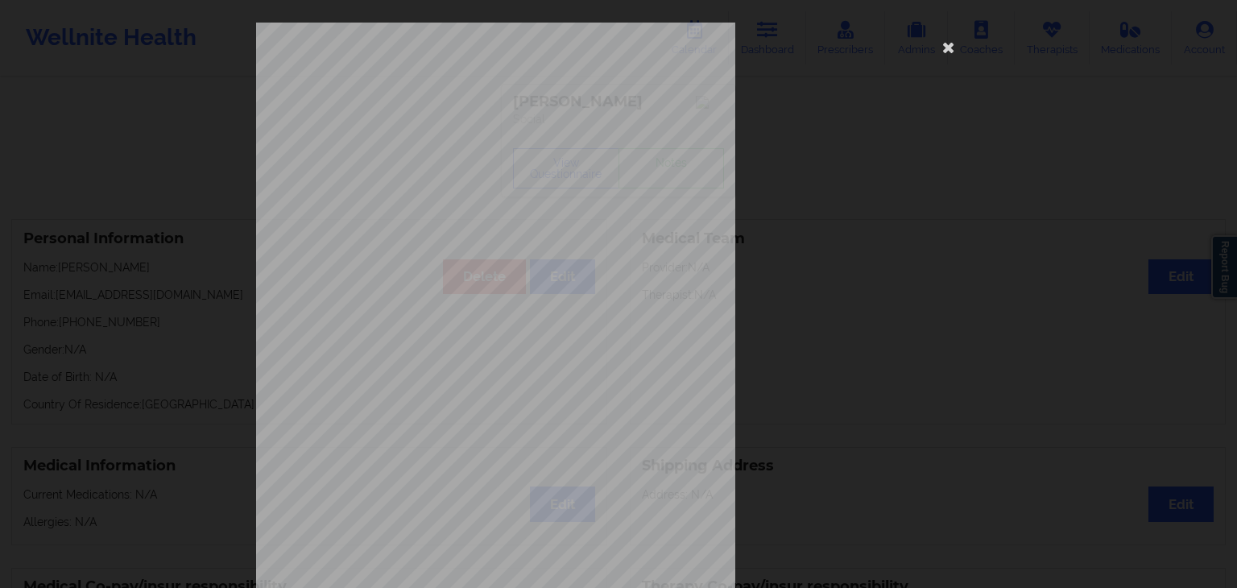
scroll to position [180, 0]
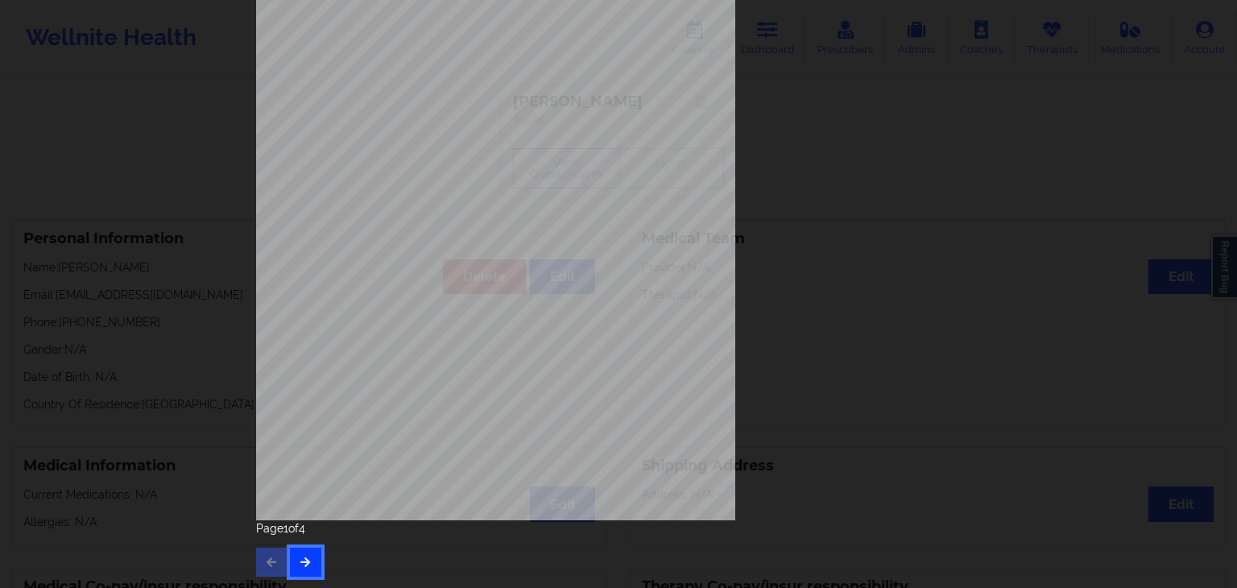
click at [308, 564] on button "button" at bounding box center [305, 562] width 31 height 29
click at [308, 560] on button "button" at bounding box center [305, 562] width 31 height 29
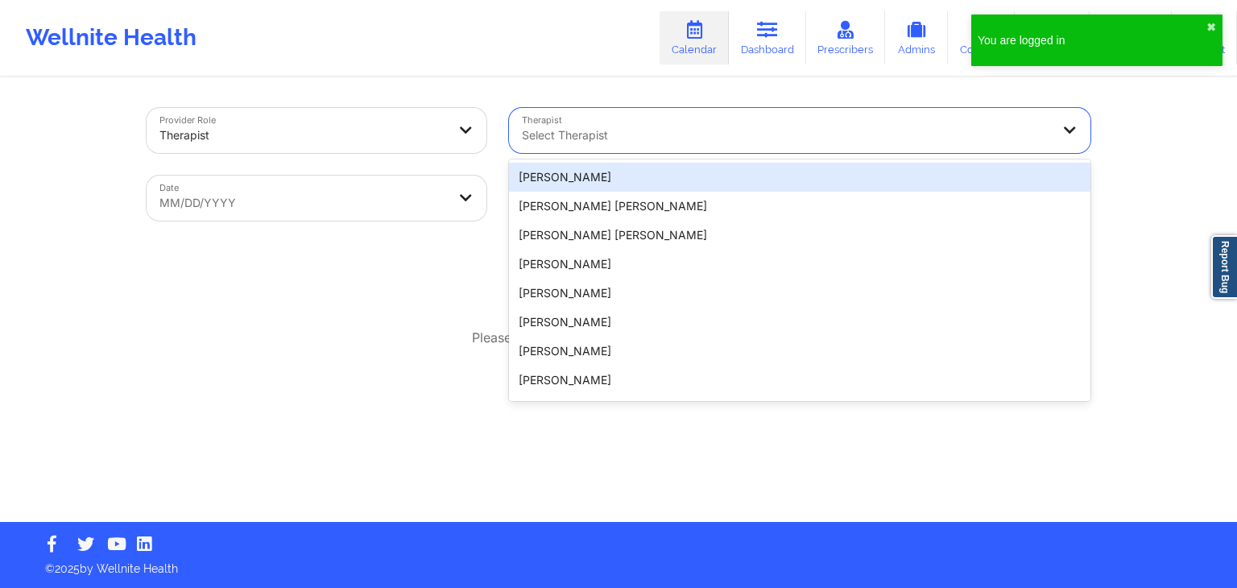
click at [682, 136] on div at bounding box center [786, 135] width 528 height 19
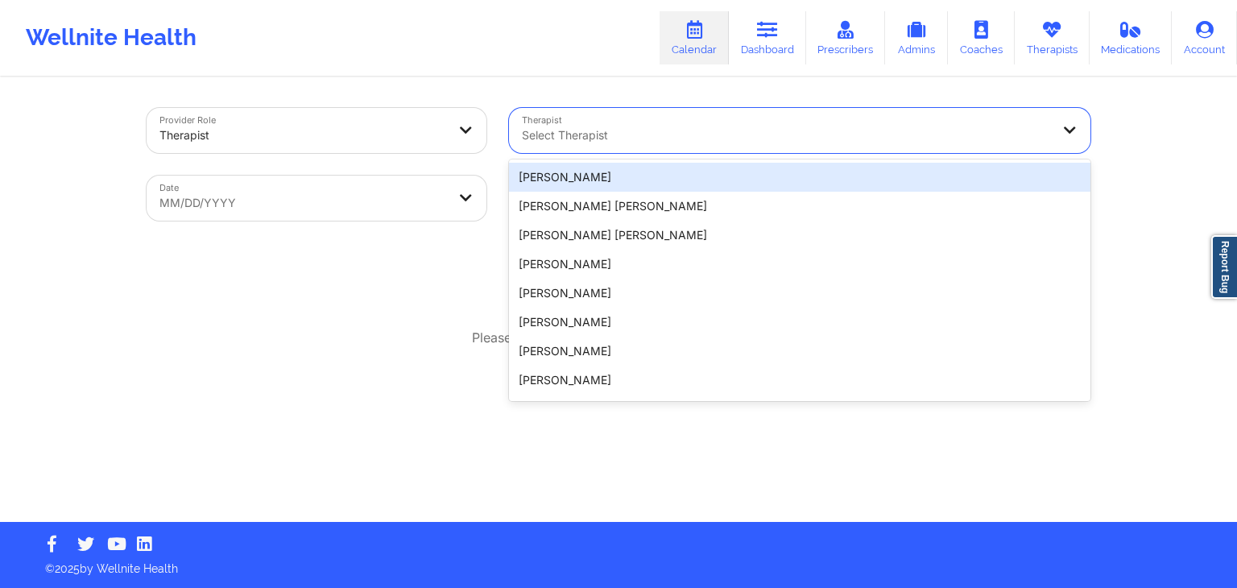
click at [664, 122] on div "Select Therapist" at bounding box center [780, 130] width 543 height 45
paste input "[PERSON_NAME]"
type input "[PERSON_NAME]"
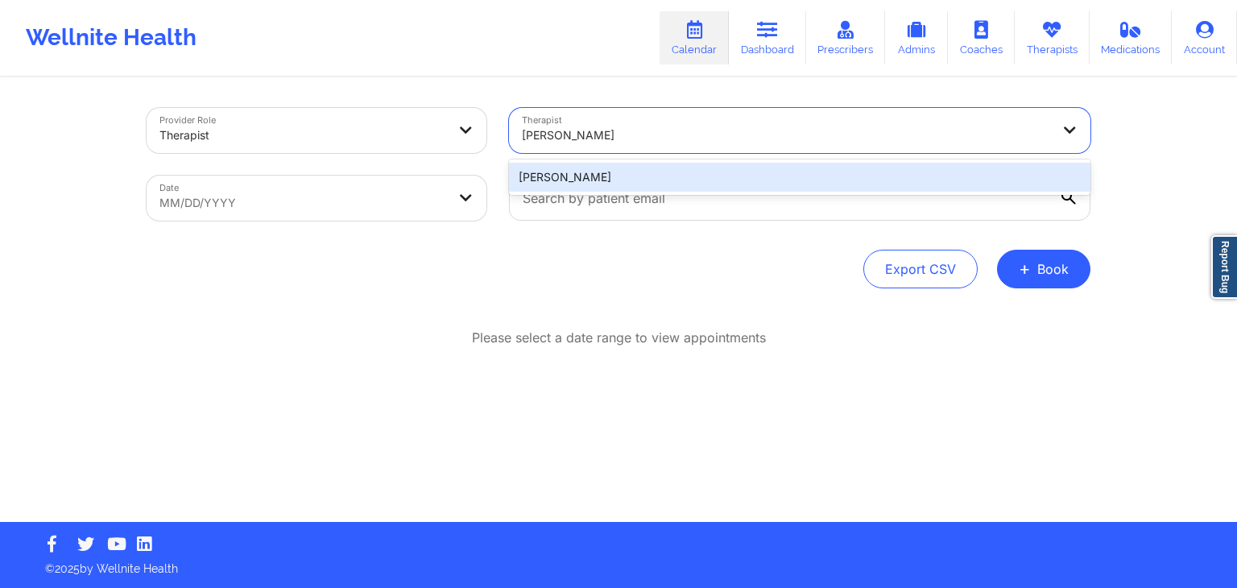
click at [602, 192] on div "[PERSON_NAME]" at bounding box center [799, 176] width 581 height 35
click at [623, 182] on div "[PERSON_NAME]" at bounding box center [799, 177] width 581 height 29
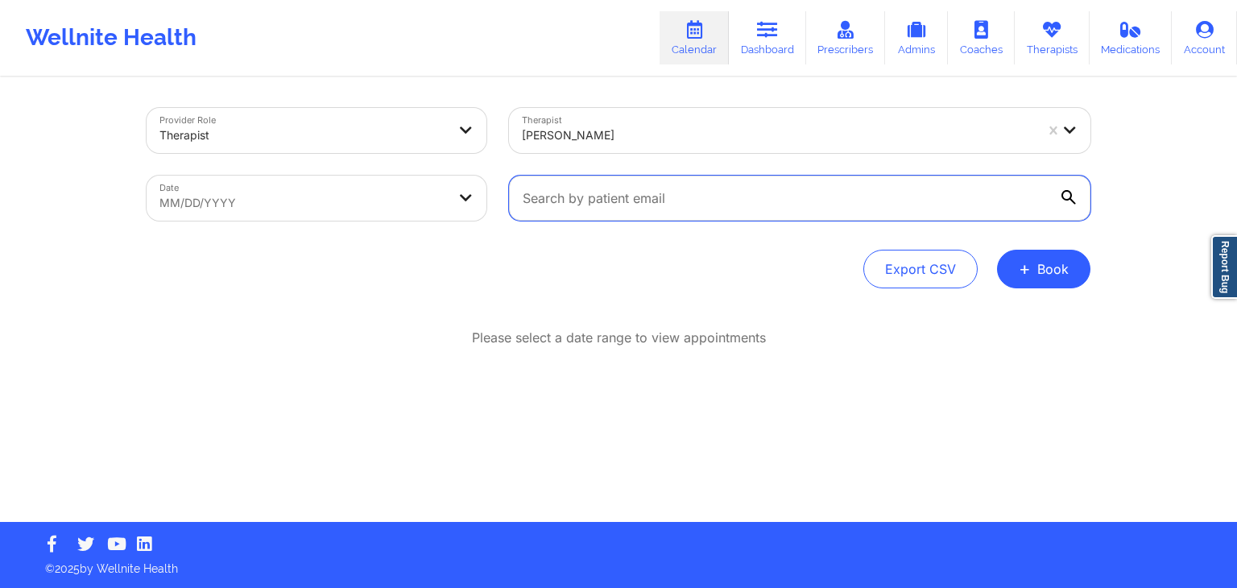
click at [700, 207] on input "text" at bounding box center [799, 198] width 581 height 45
paste input "[EMAIL_ADDRESS][DOMAIN_NAME]"
type input "[EMAIL_ADDRESS][DOMAIN_NAME]"
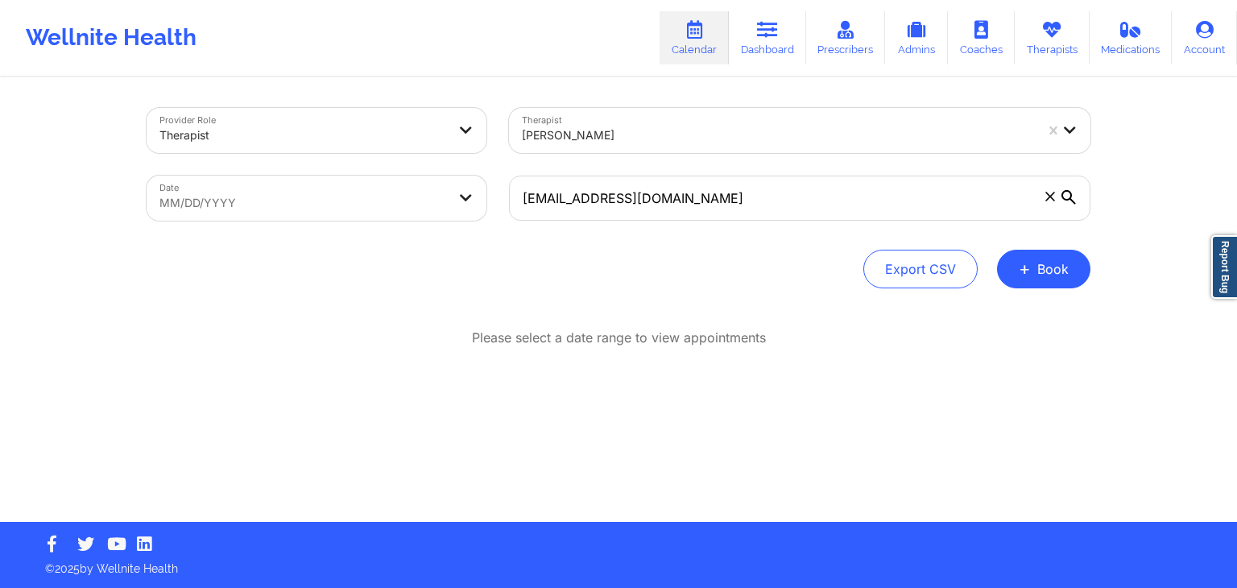
select select "2025-8"
select select "2025-9"
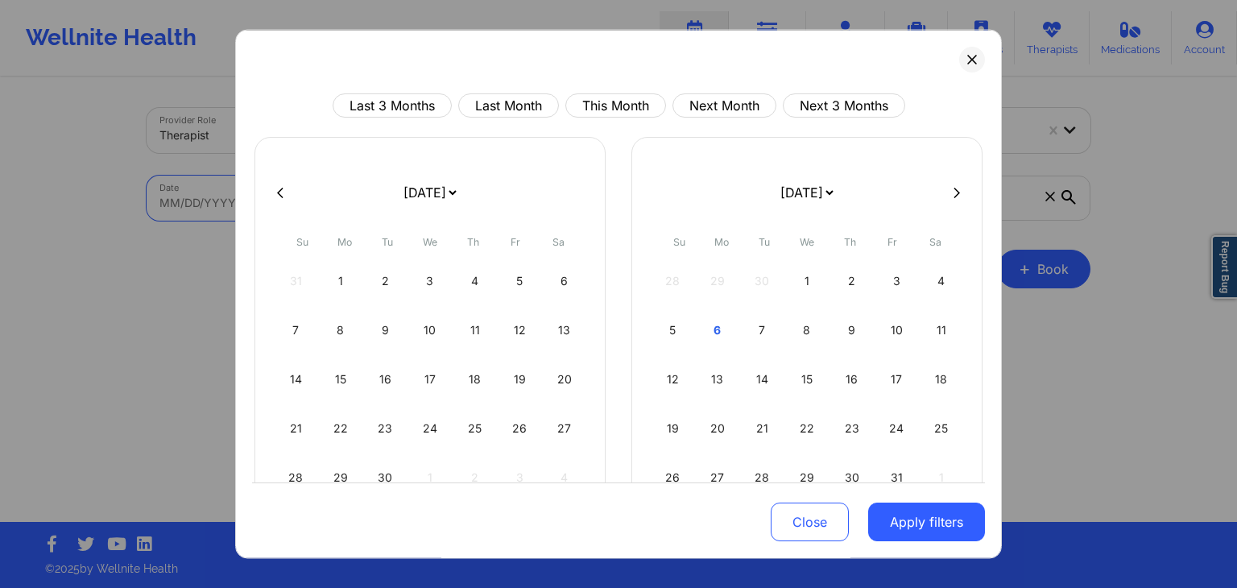
click at [320, 192] on body "Wellnite Health Calendar Dashboard Prescribers Admins Coaches Therapists Medica…" at bounding box center [618, 294] width 1237 height 588
click at [755, 330] on div "7" at bounding box center [762, 330] width 41 height 45
select select "2025-9"
select select "2025-10"
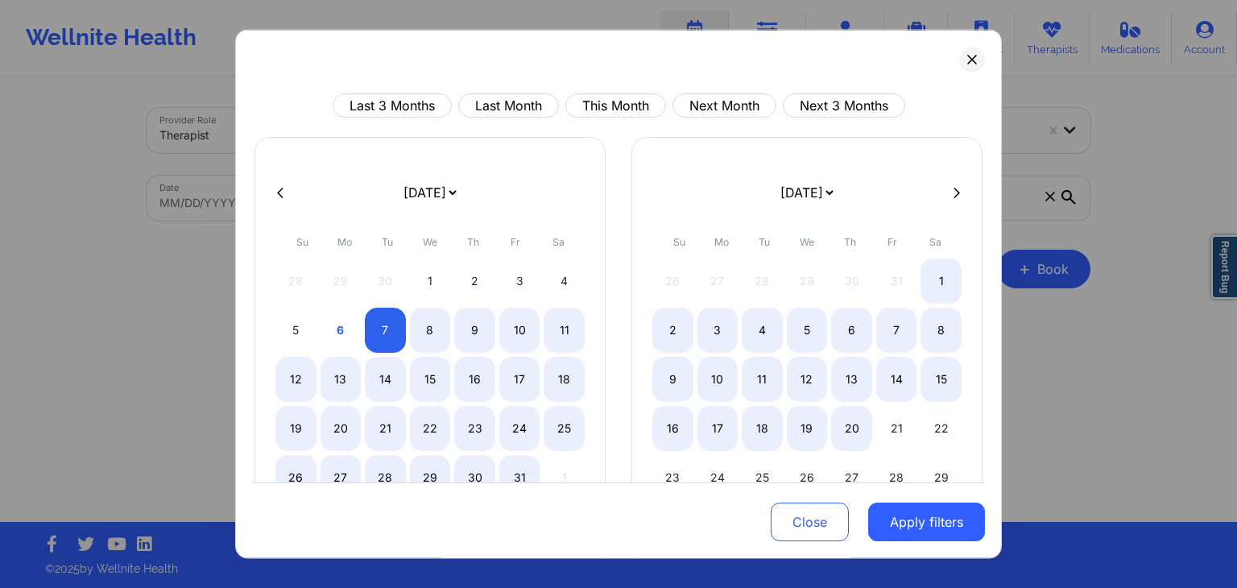
select select "2025-9"
select select "2025-10"
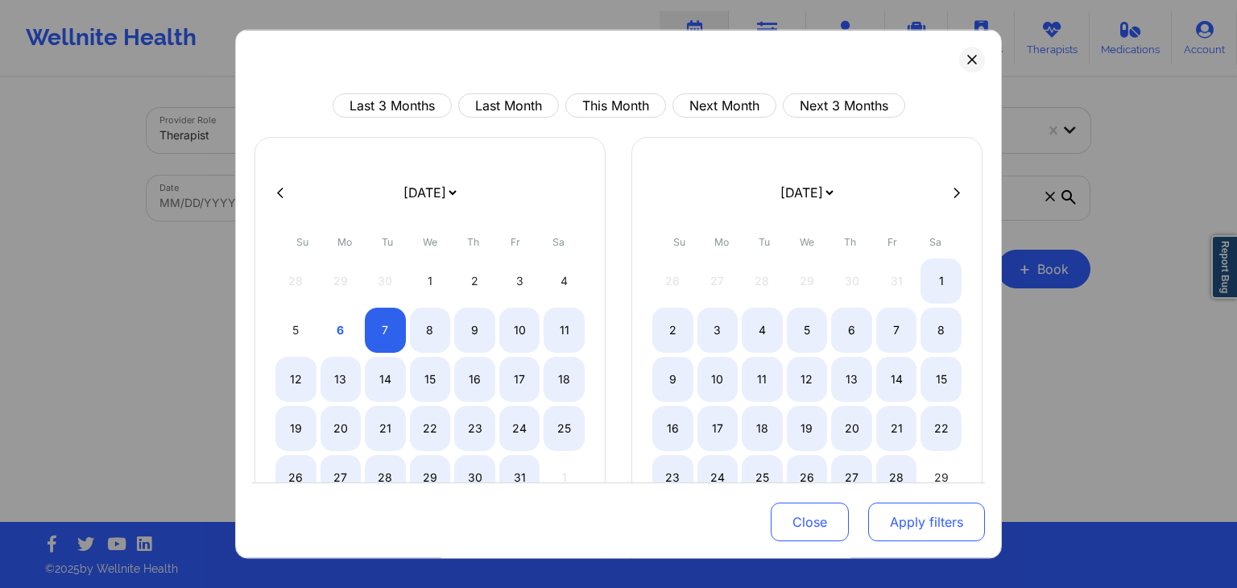
click at [901, 523] on button "Apply filters" at bounding box center [926, 522] width 117 height 39
select select "2025-9"
select select "2025-10"
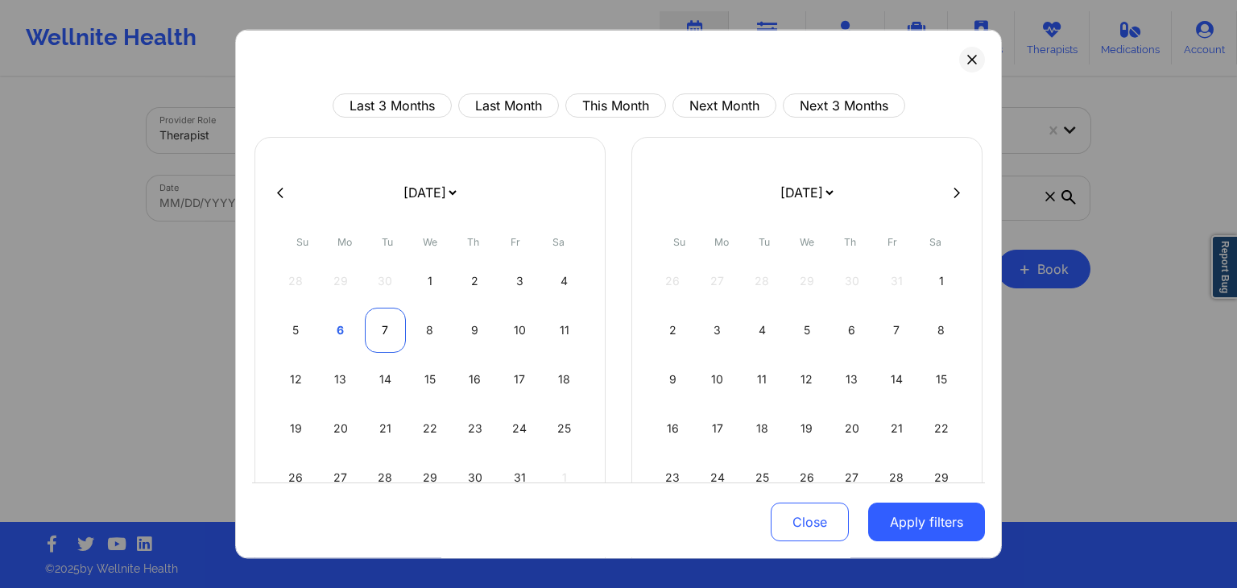
select select "2025-9"
select select "2025-10"
click at [380, 329] on div "7" at bounding box center [385, 330] width 41 height 45
select select "2025-9"
select select "2025-10"
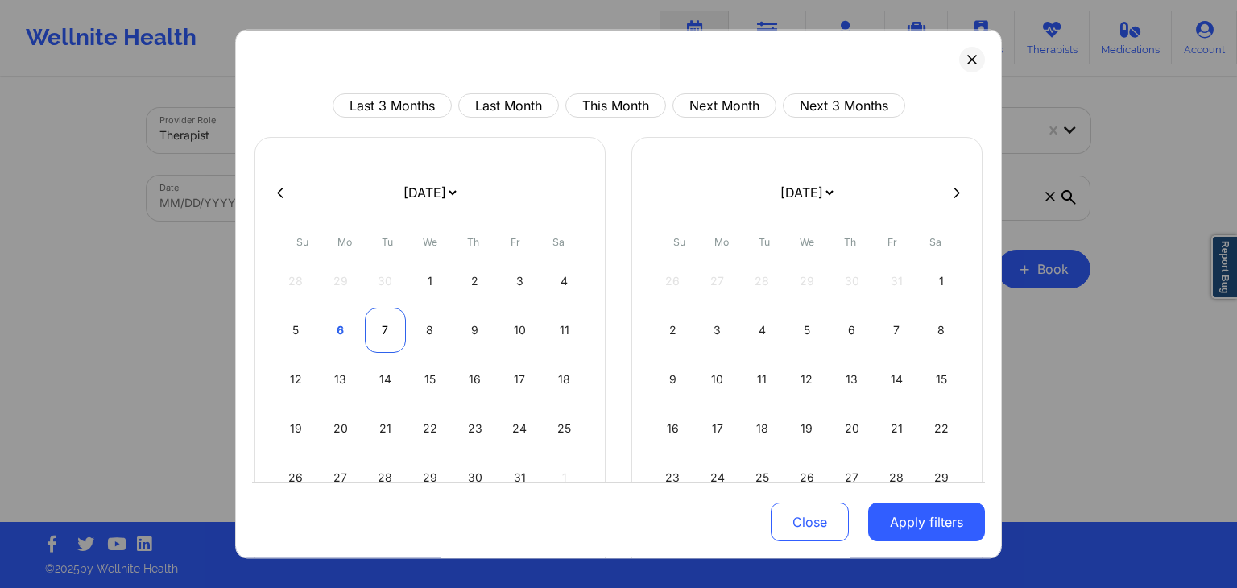
click at [380, 329] on div "7" at bounding box center [385, 330] width 41 height 45
select select "2025-9"
select select "2025-10"
select select "2025-9"
select select "2025-10"
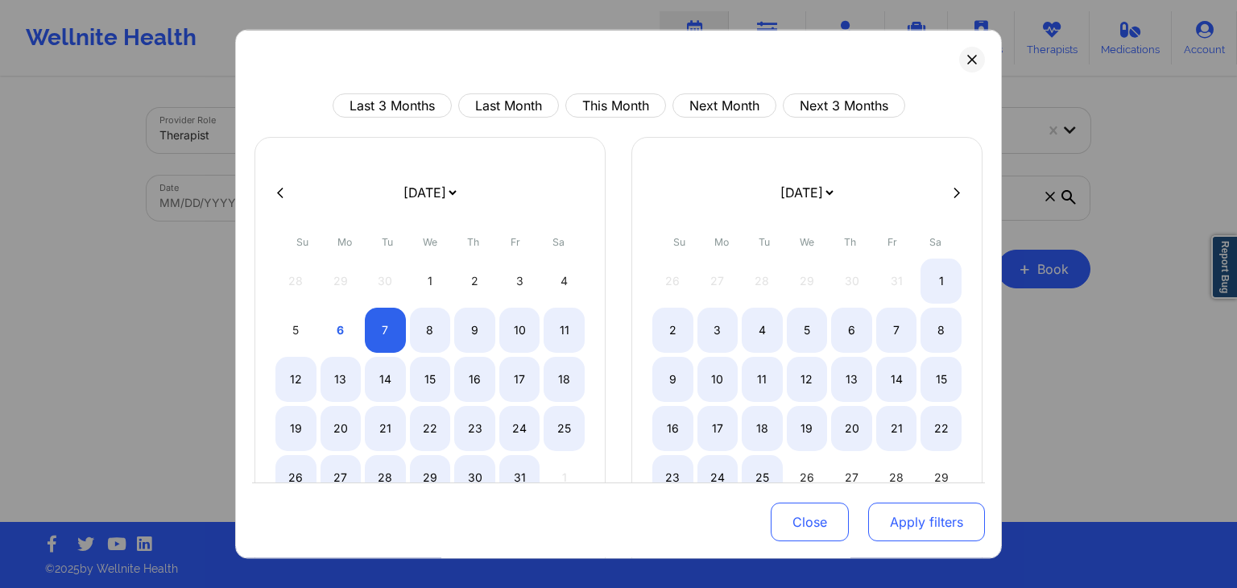
click at [908, 524] on button "Apply filters" at bounding box center [926, 522] width 117 height 39
select select "2025-9"
select select "2025-10"
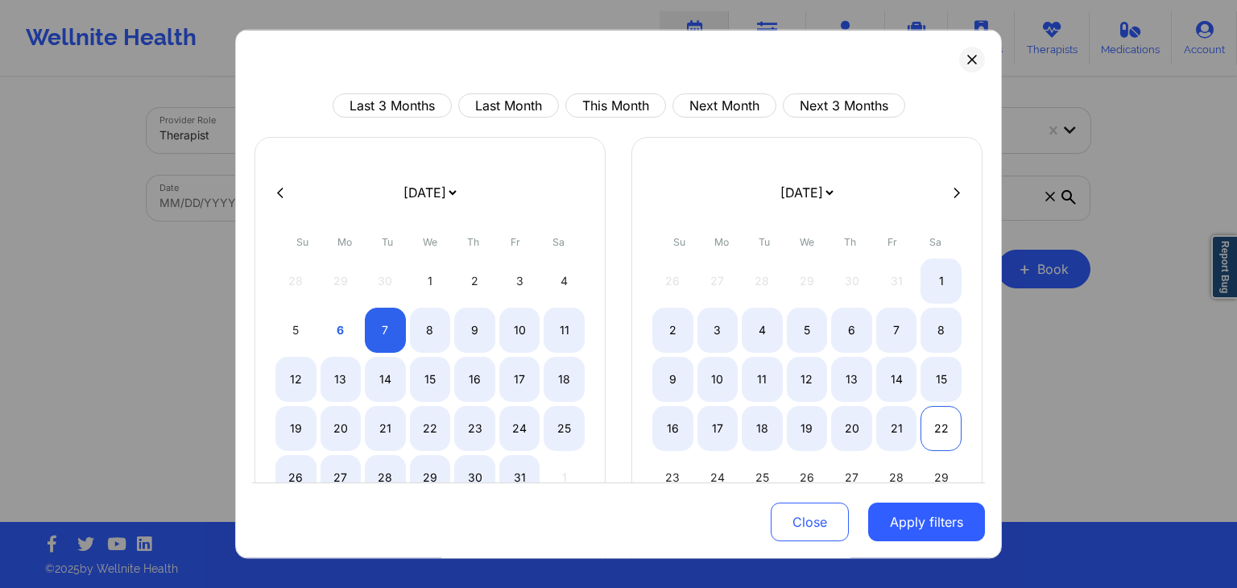
select select "2025-9"
select select "2025-10"
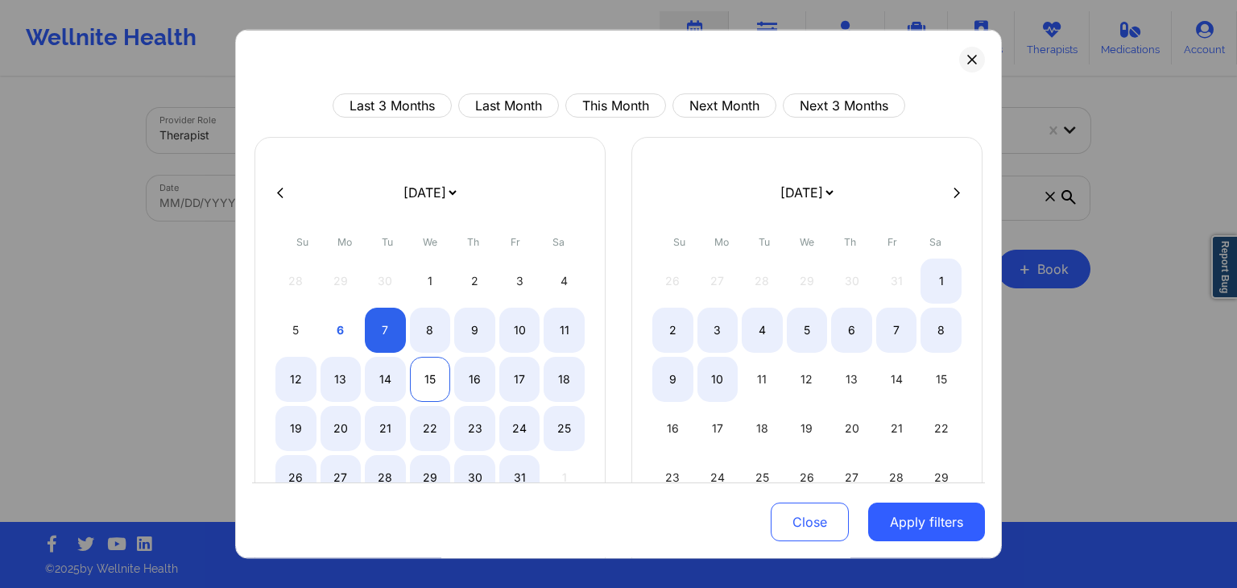
select select "2025-9"
select select "2025-10"
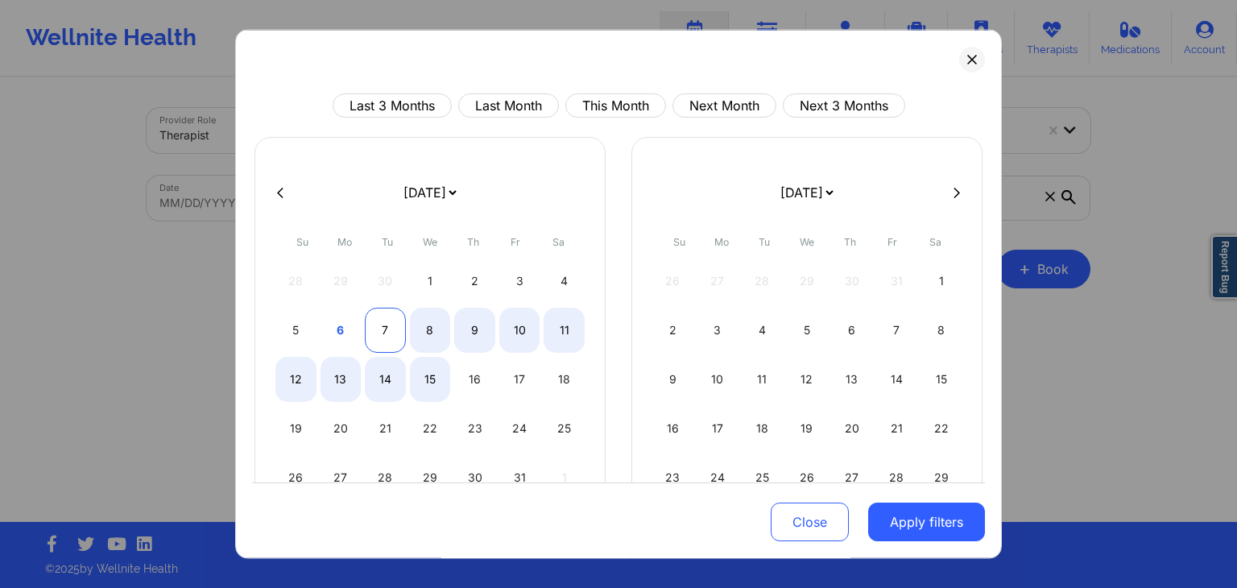
select select "2025-9"
select select "2025-10"
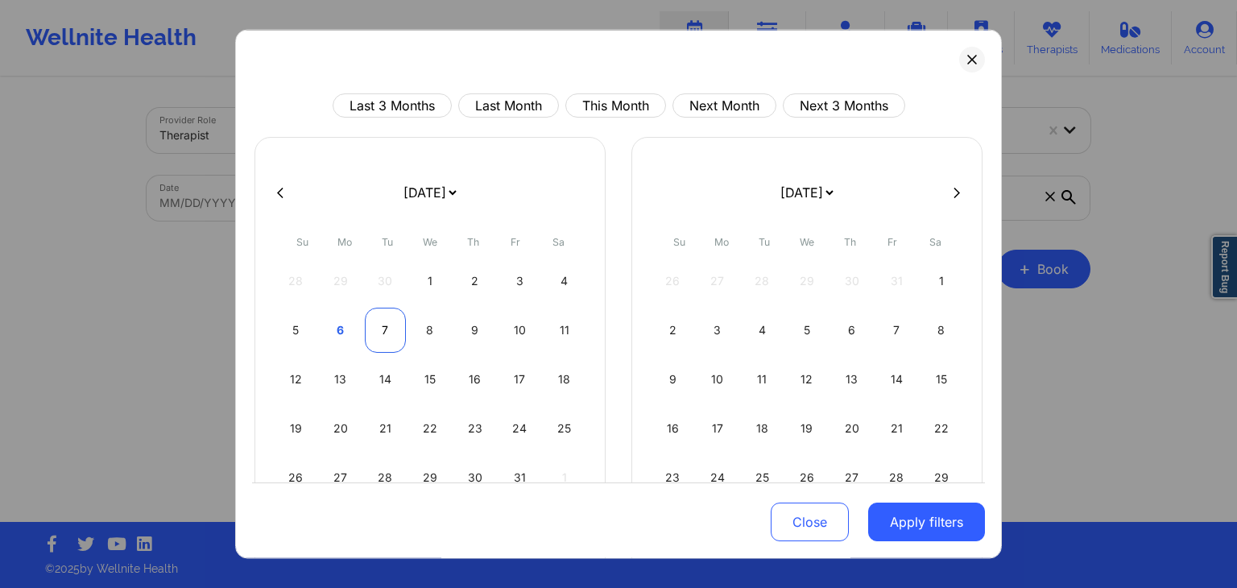
click at [383, 327] on div "7" at bounding box center [385, 330] width 41 height 45
select select "2025-9"
select select "2025-10"
click at [913, 521] on button "Apply filters" at bounding box center [926, 522] width 117 height 39
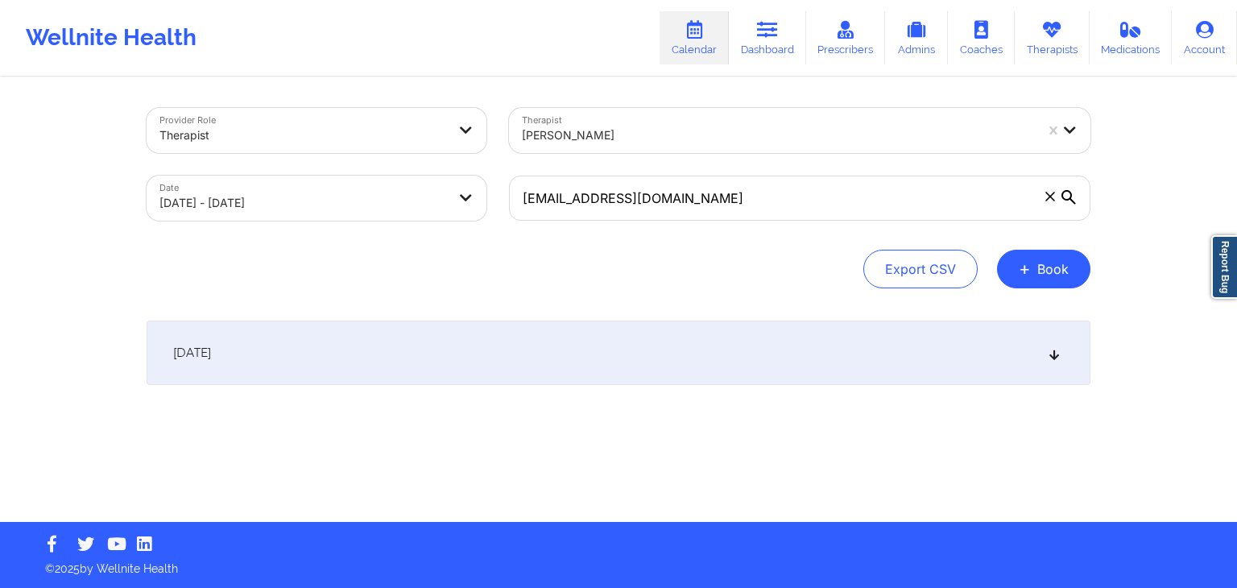
click at [515, 355] on div "[DATE]" at bounding box center [619, 353] width 944 height 64
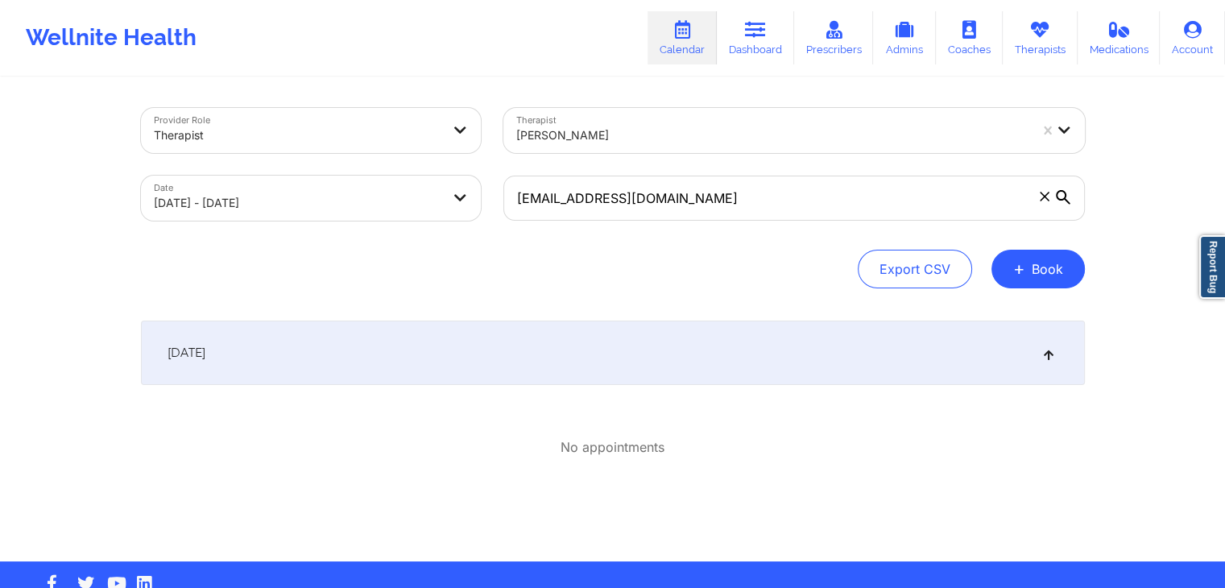
scroll to position [39, 0]
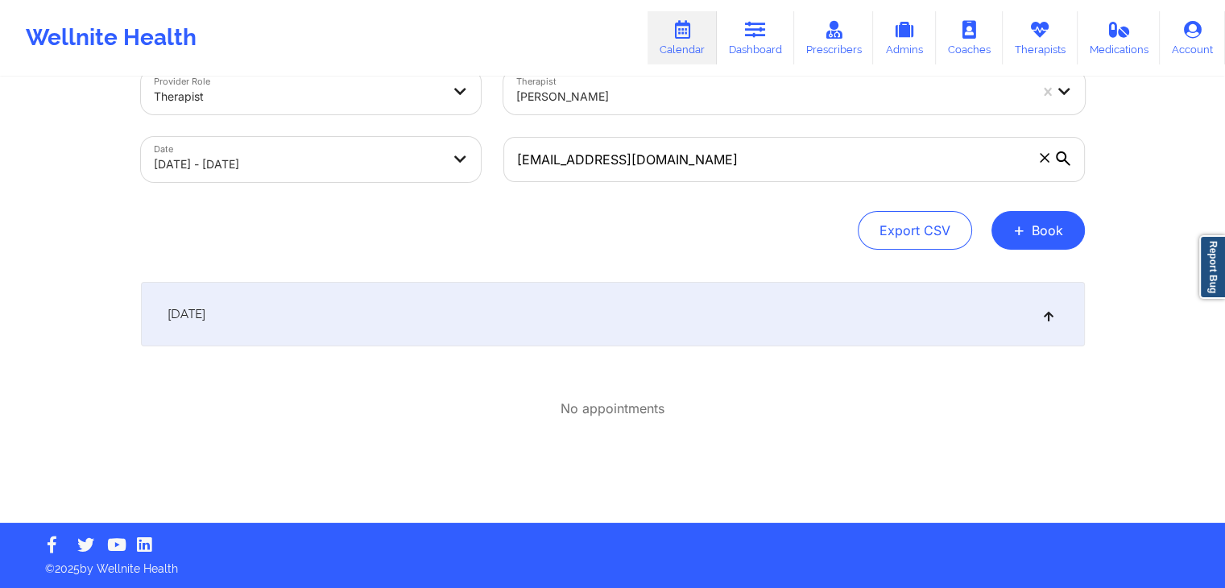
click at [457, 345] on div "[DATE]" at bounding box center [613, 314] width 944 height 64
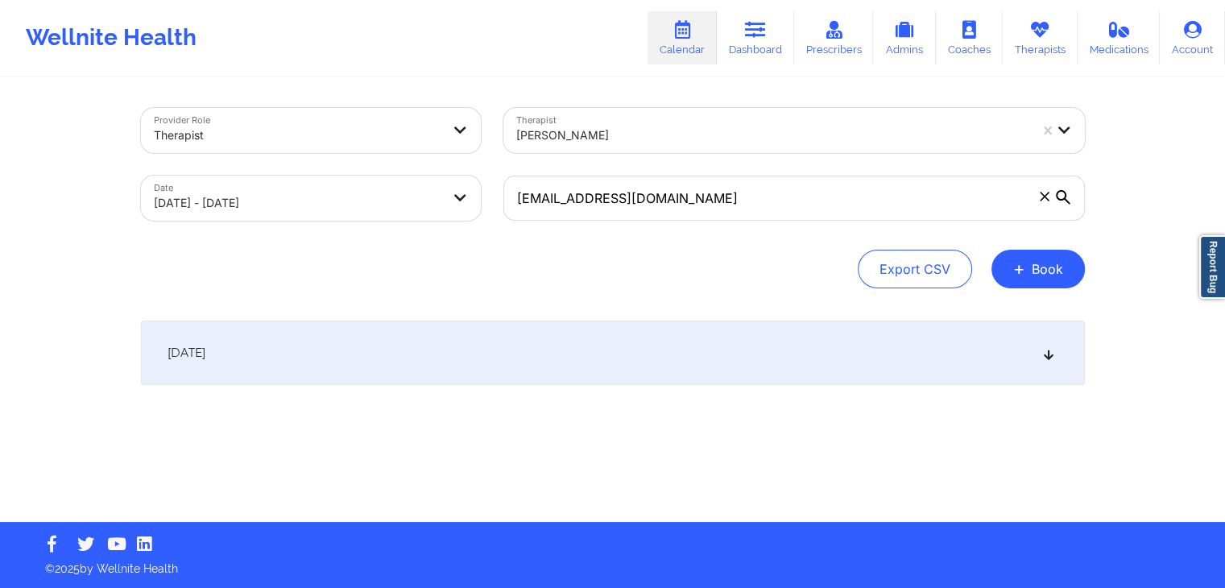
scroll to position [0, 0]
click at [442, 350] on div "[DATE]" at bounding box center [619, 353] width 944 height 64
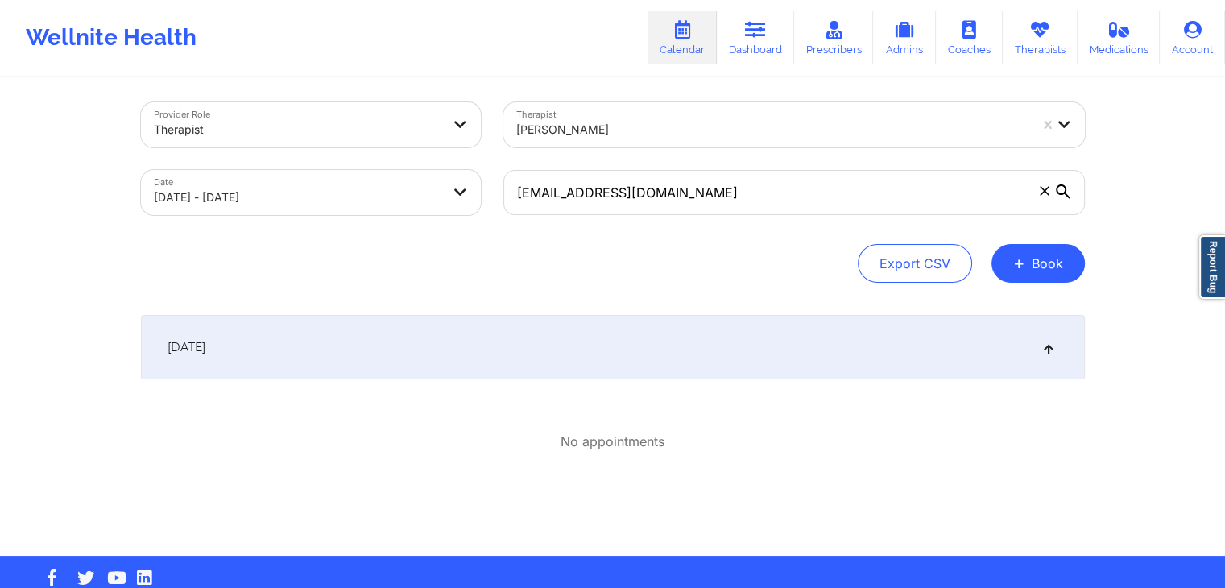
scroll to position [12, 0]
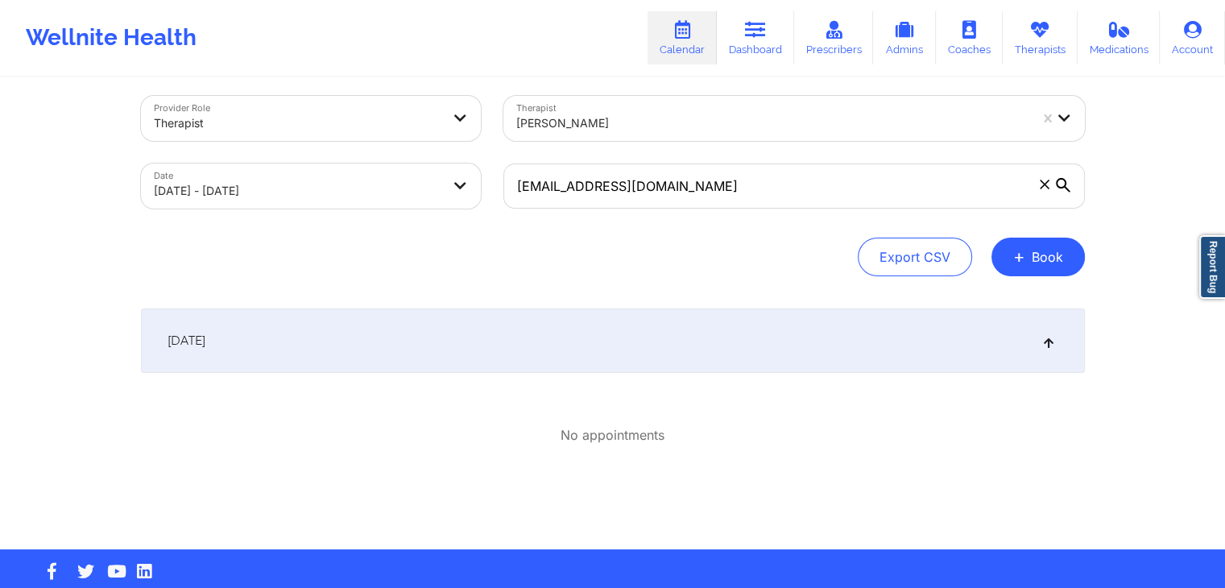
click at [628, 120] on div at bounding box center [772, 123] width 512 height 19
click at [416, 317] on div "[DATE]" at bounding box center [613, 340] width 944 height 64
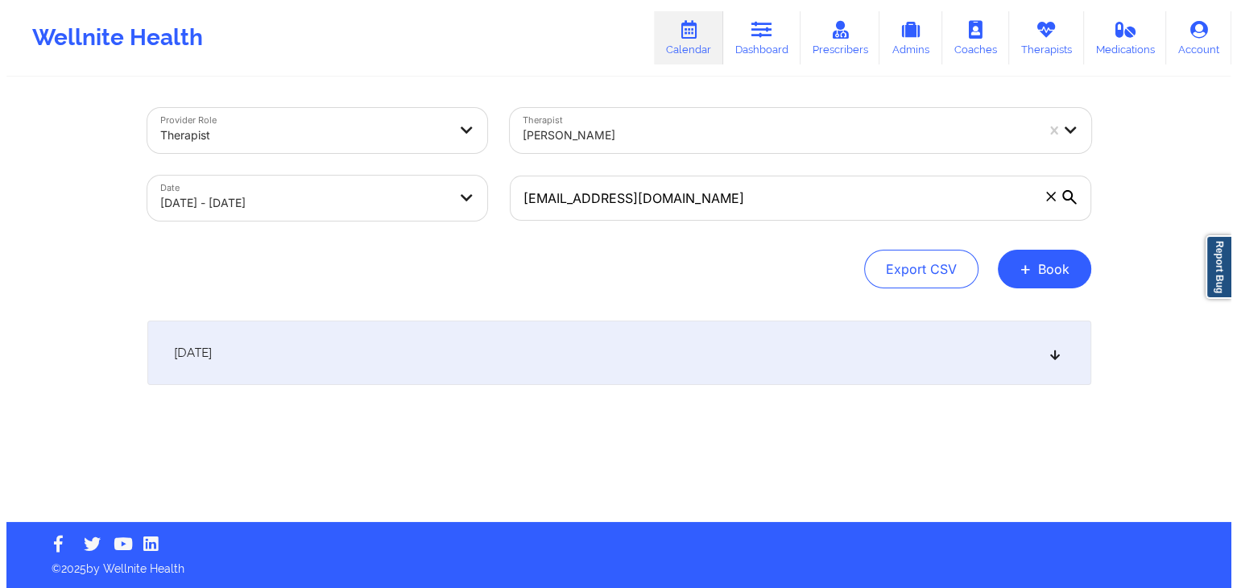
scroll to position [0, 0]
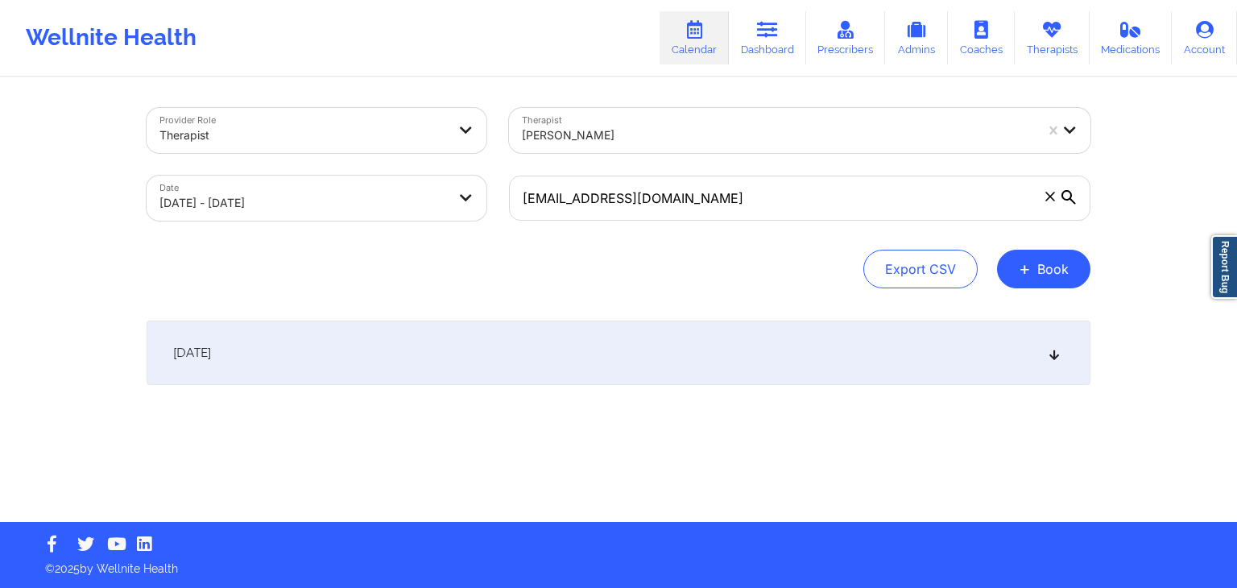
click at [639, 358] on div "[DATE]" at bounding box center [619, 353] width 944 height 64
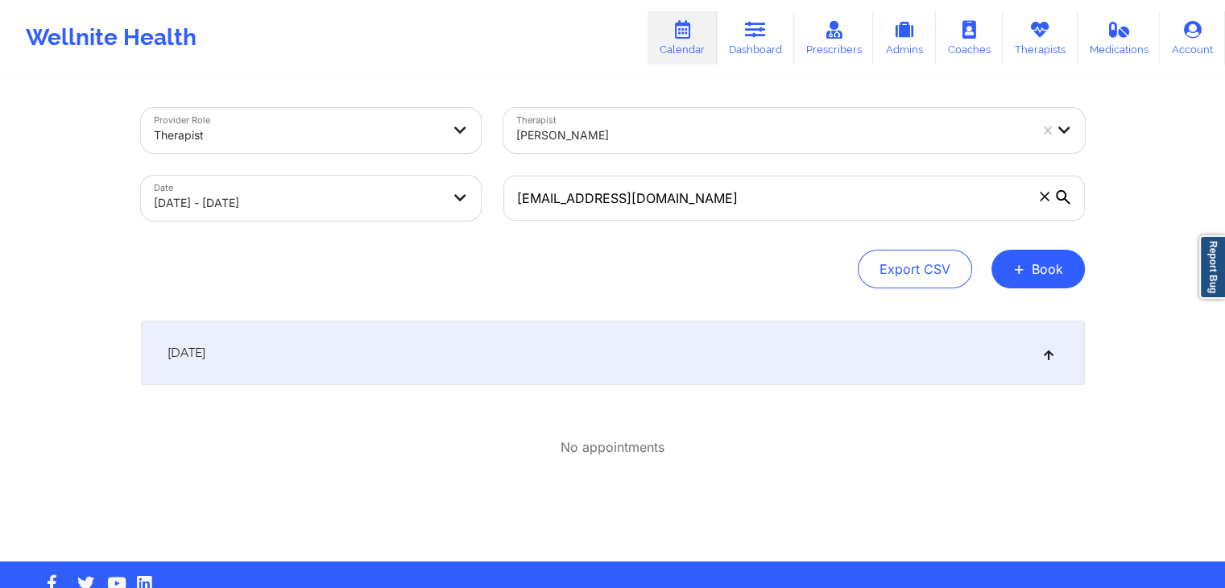
click at [685, 376] on div "[DATE]" at bounding box center [613, 353] width 944 height 64
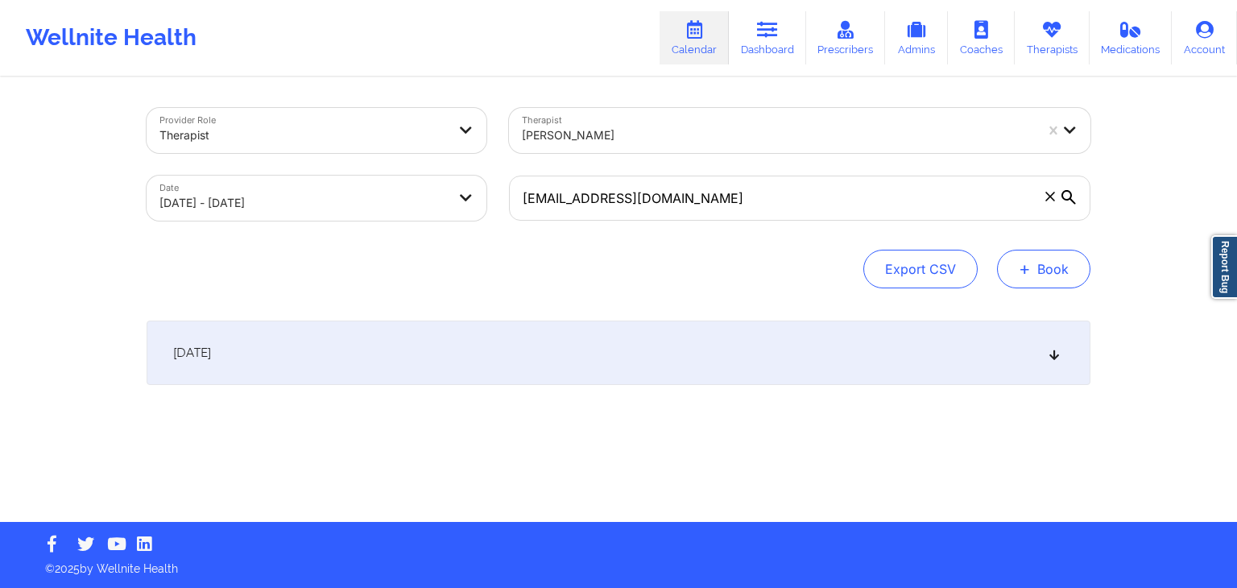
click at [1033, 275] on button "+ Book" at bounding box center [1043, 269] width 93 height 39
